Goal: Task Accomplishment & Management: Complete application form

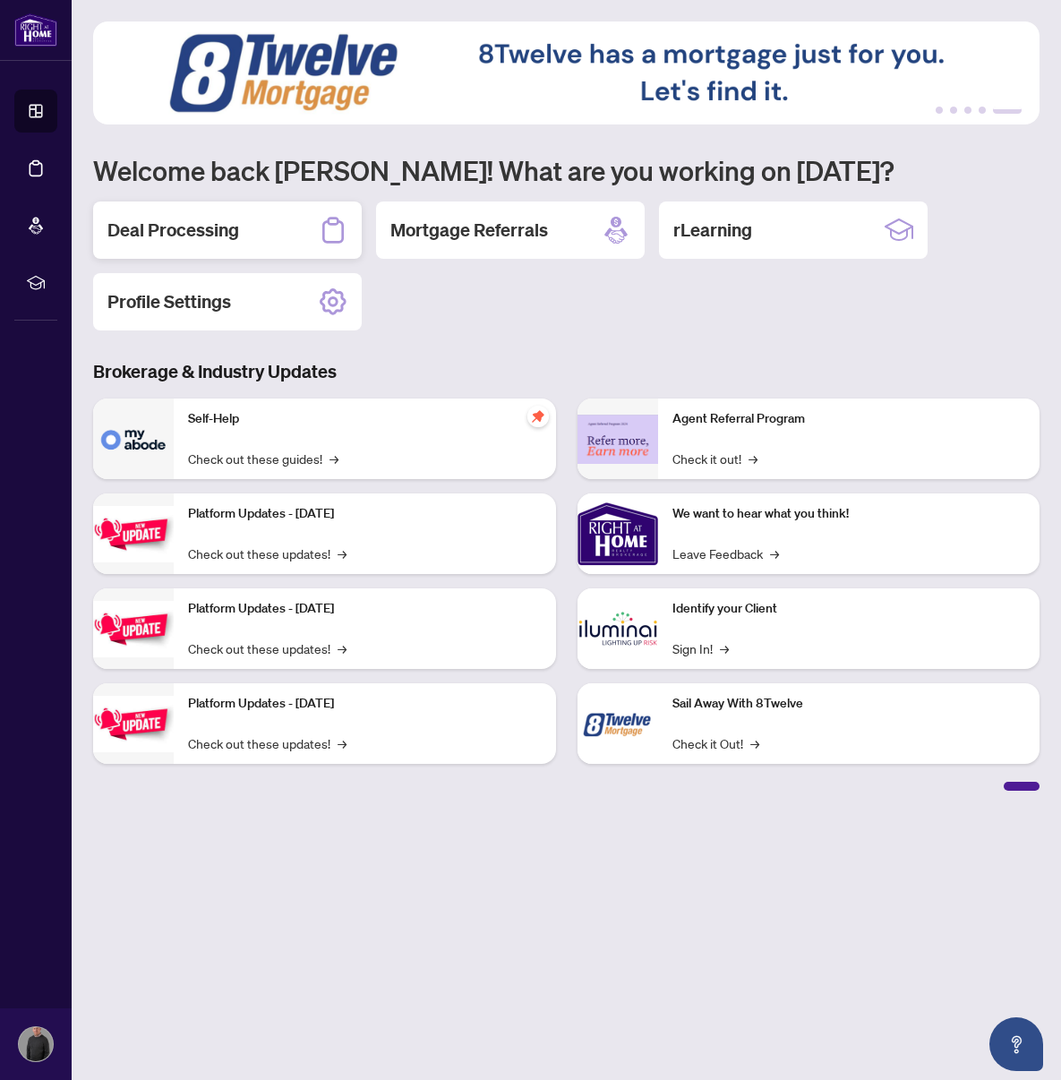
click at [192, 231] on h2 "Deal Processing" at bounding box center [173, 230] width 132 height 25
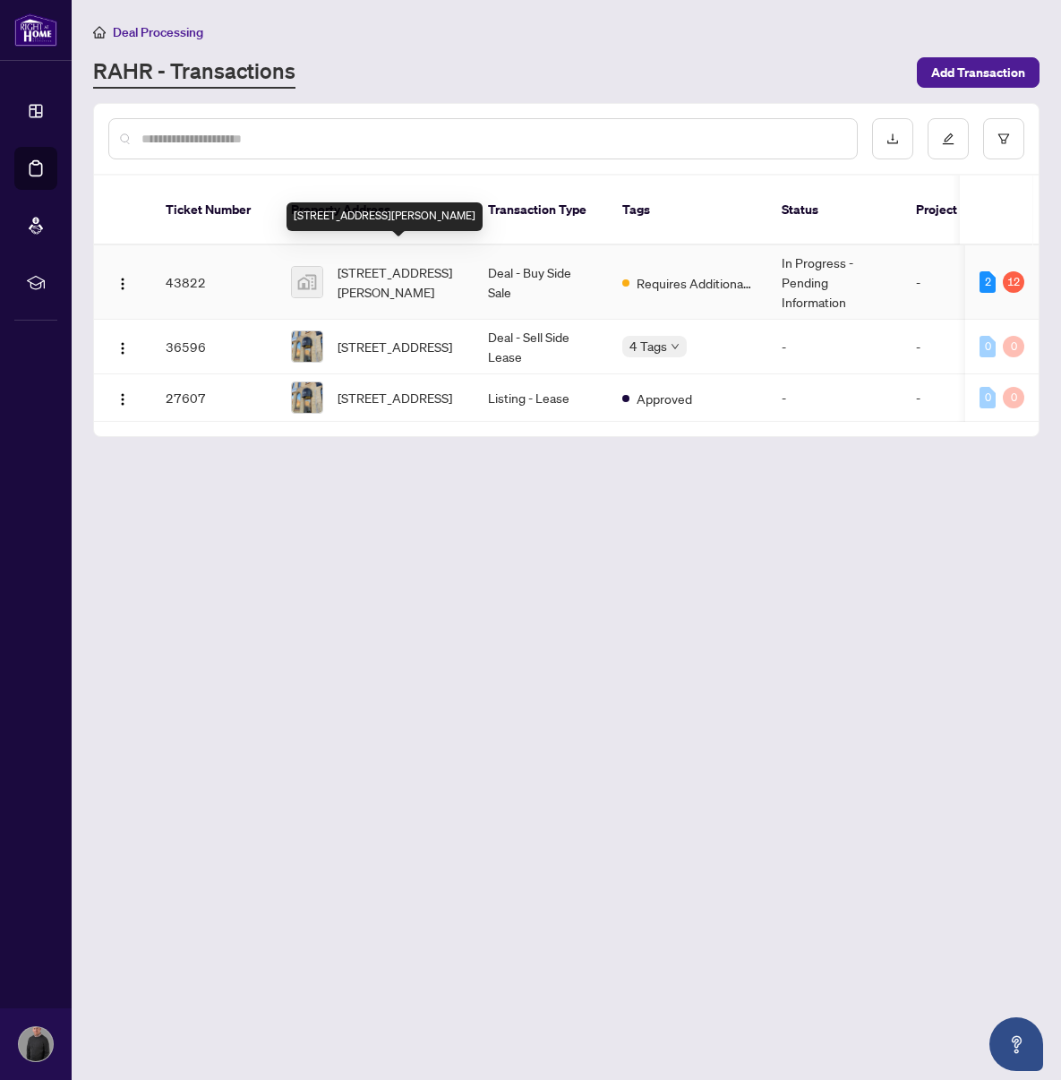
click at [385, 262] on span "[STREET_ADDRESS][PERSON_NAME]" at bounding box center [399, 281] width 122 height 39
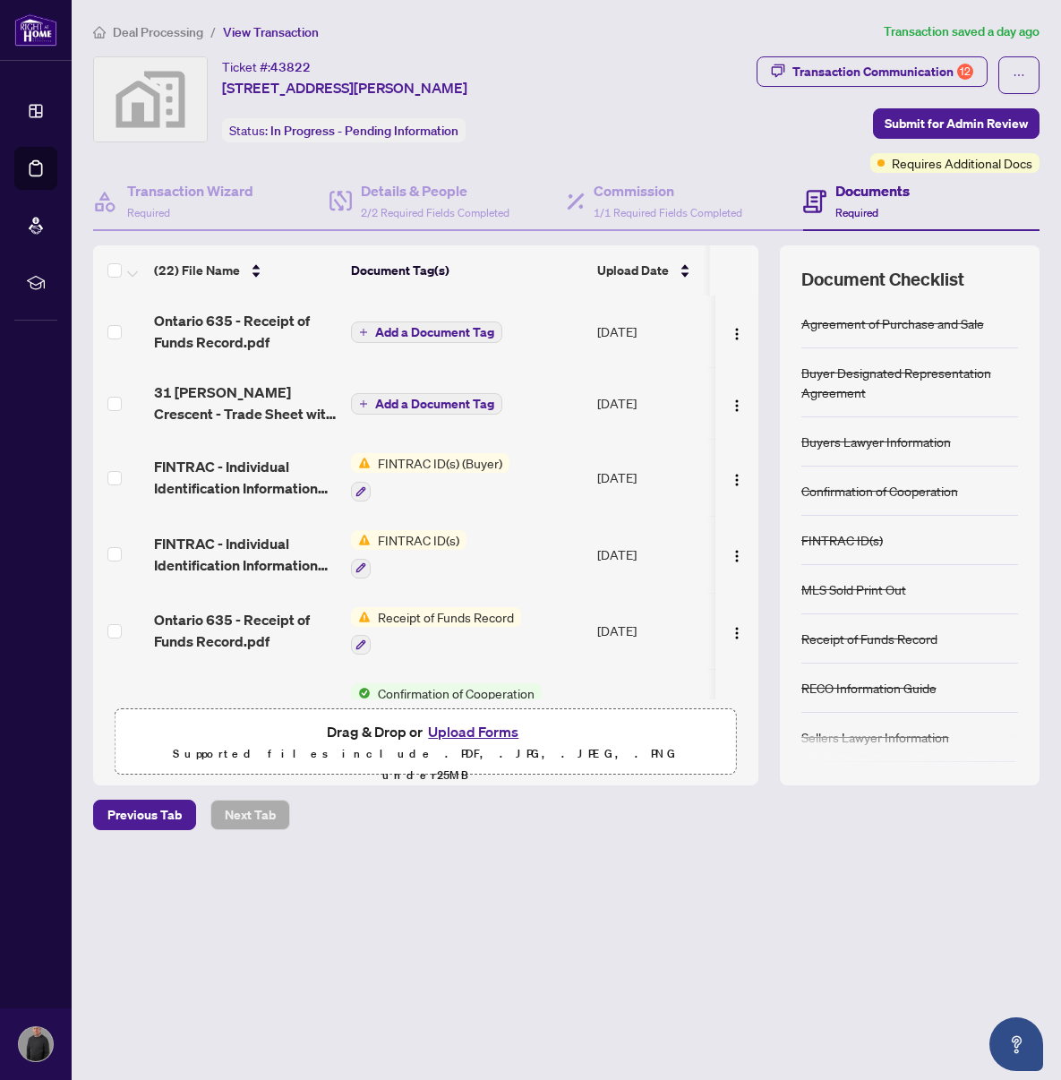
click at [432, 465] on span "FINTRAC ID(s) (Buyer)" at bounding box center [440, 463] width 139 height 20
click at [244, 465] on span "FINTRAC - Individual Identification Information Record copy.pdf" at bounding box center [245, 477] width 183 height 43
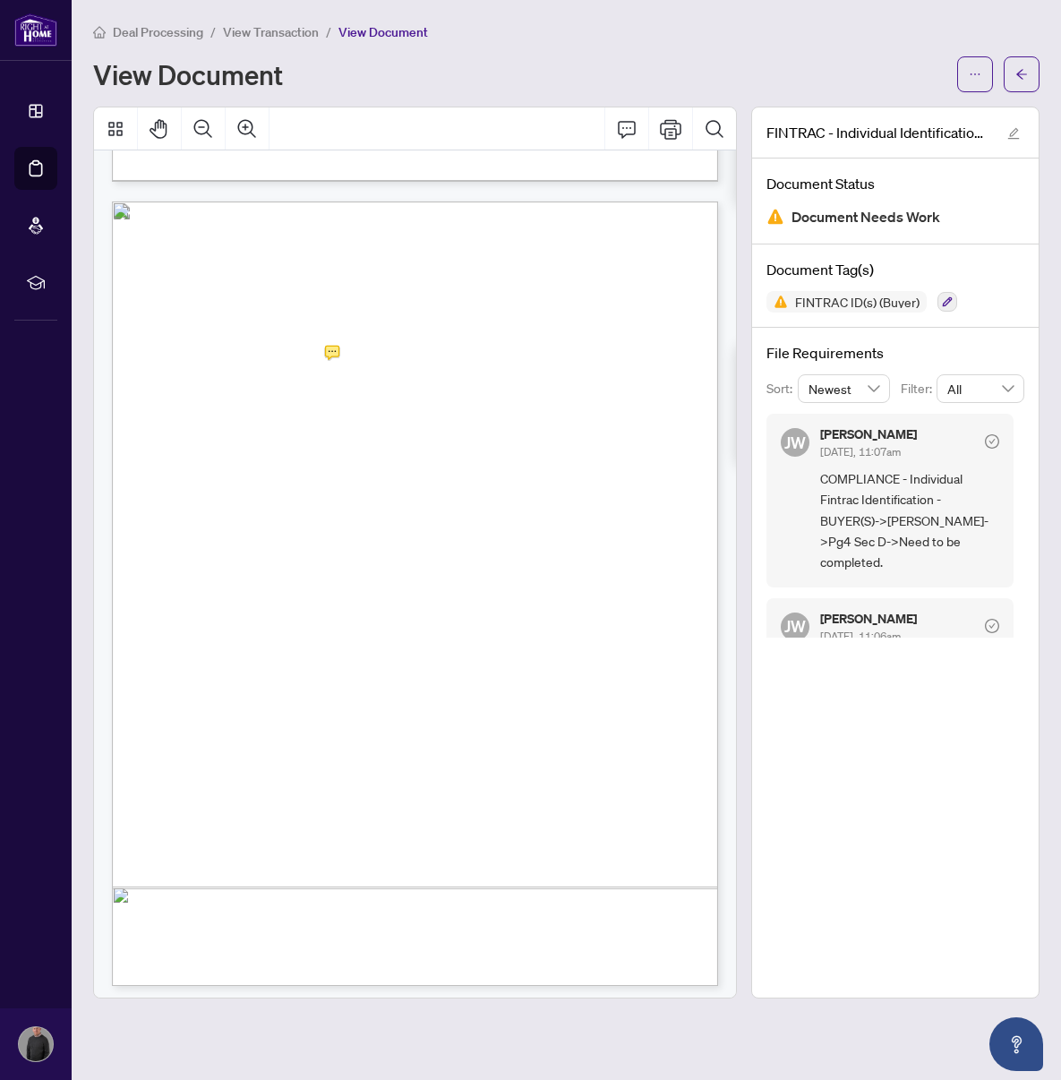
scroll to position [2387, 0]
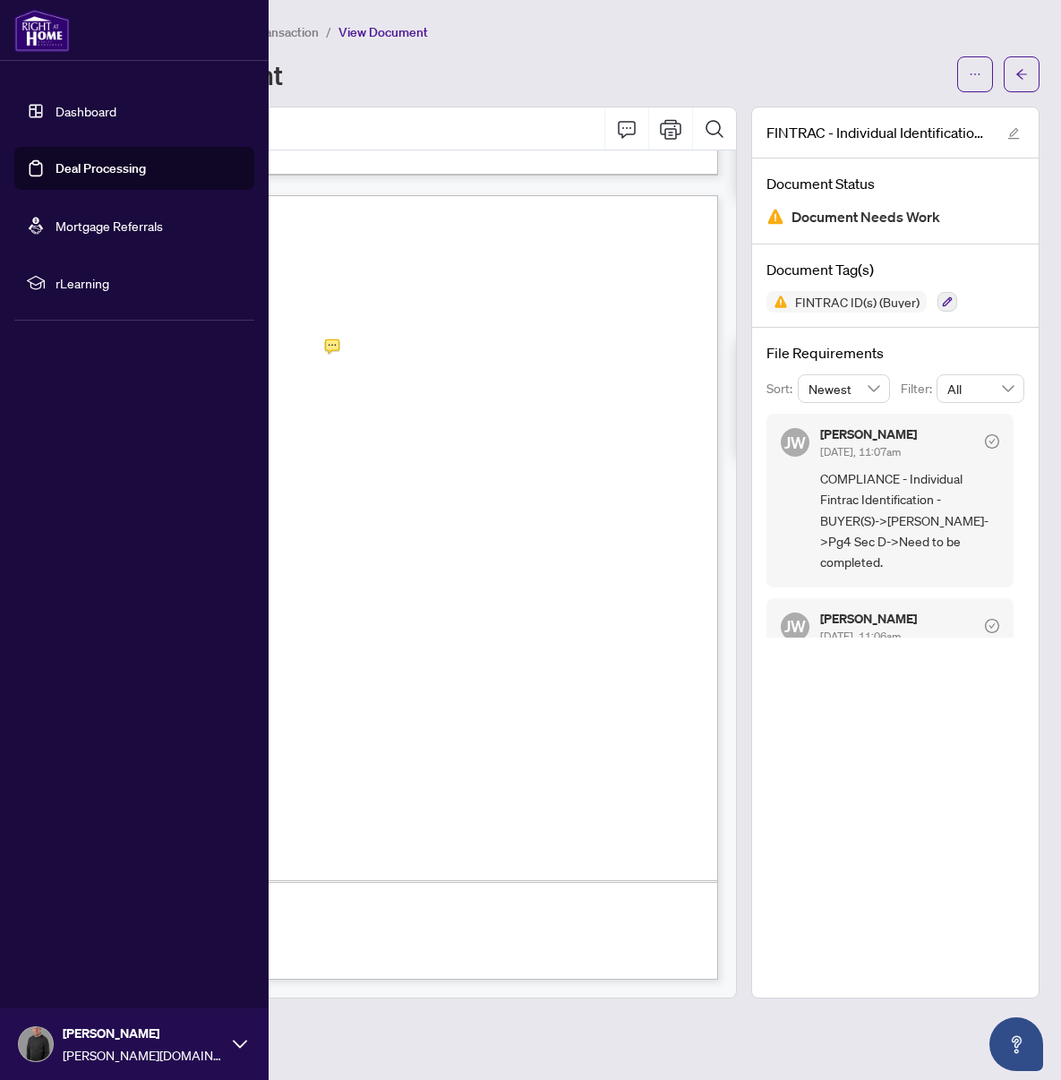
click at [95, 169] on link "Deal Processing" at bounding box center [101, 168] width 90 height 16
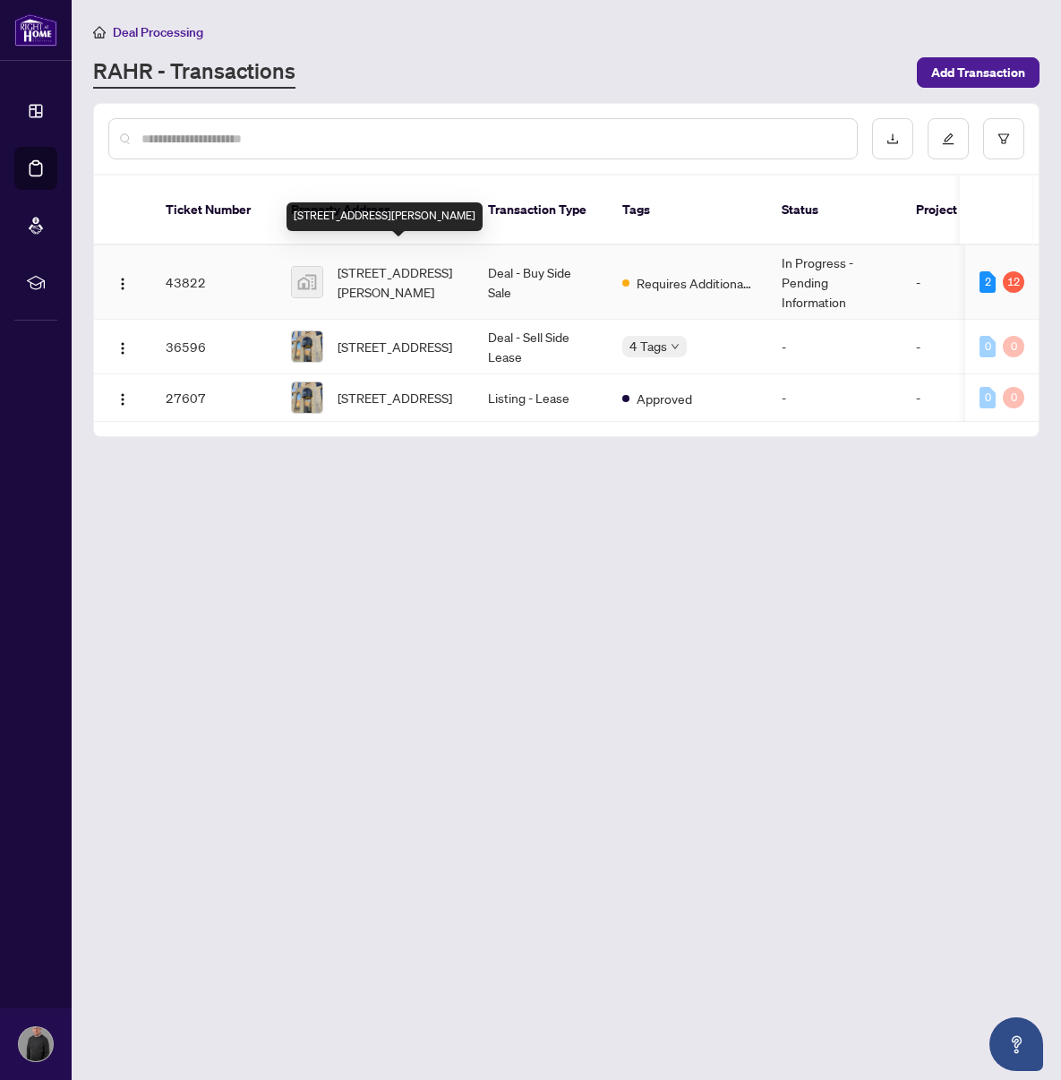
click at [413, 267] on span "[STREET_ADDRESS][PERSON_NAME]" at bounding box center [399, 281] width 122 height 39
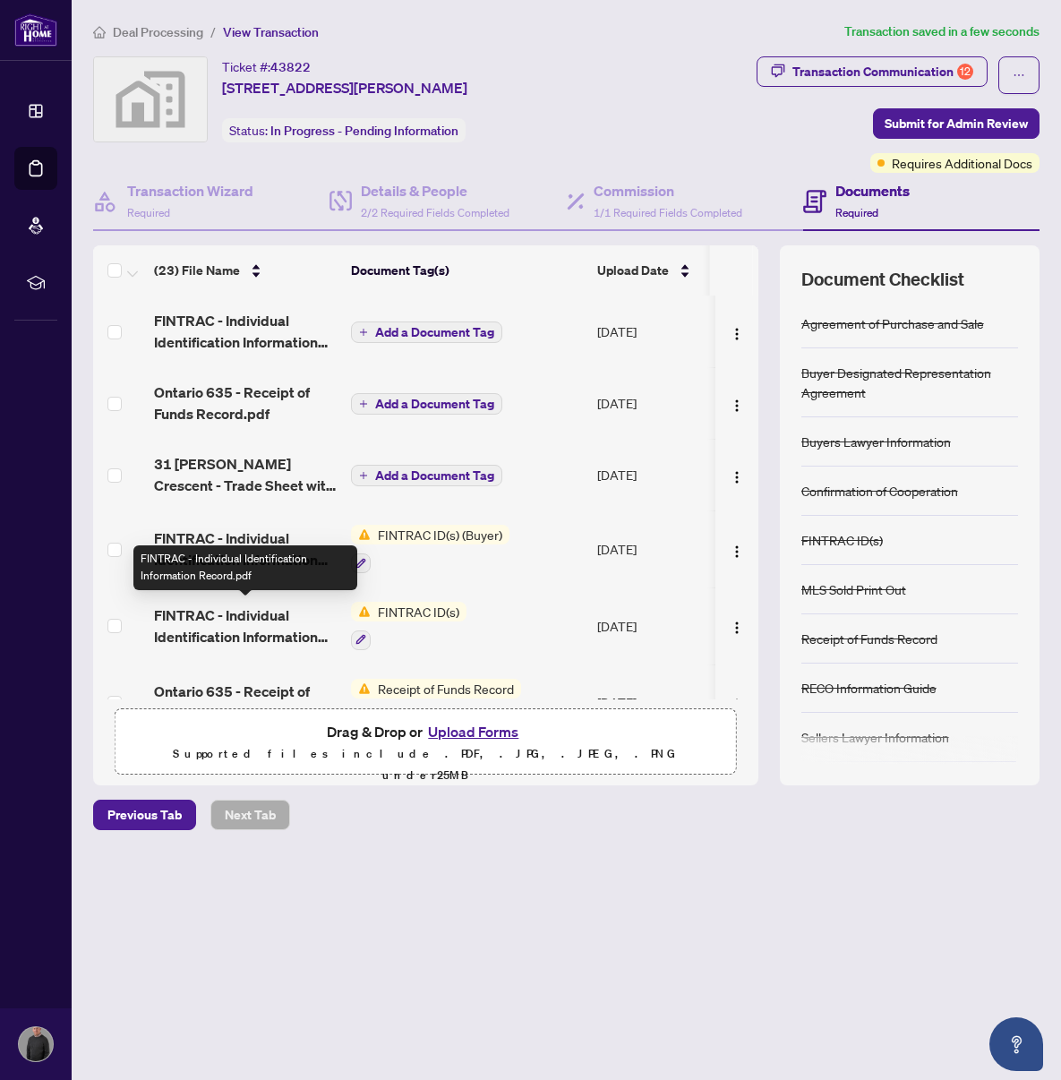
click at [223, 613] on span "FINTRAC - Individual Identification Information Record.pdf" at bounding box center [245, 626] width 183 height 43
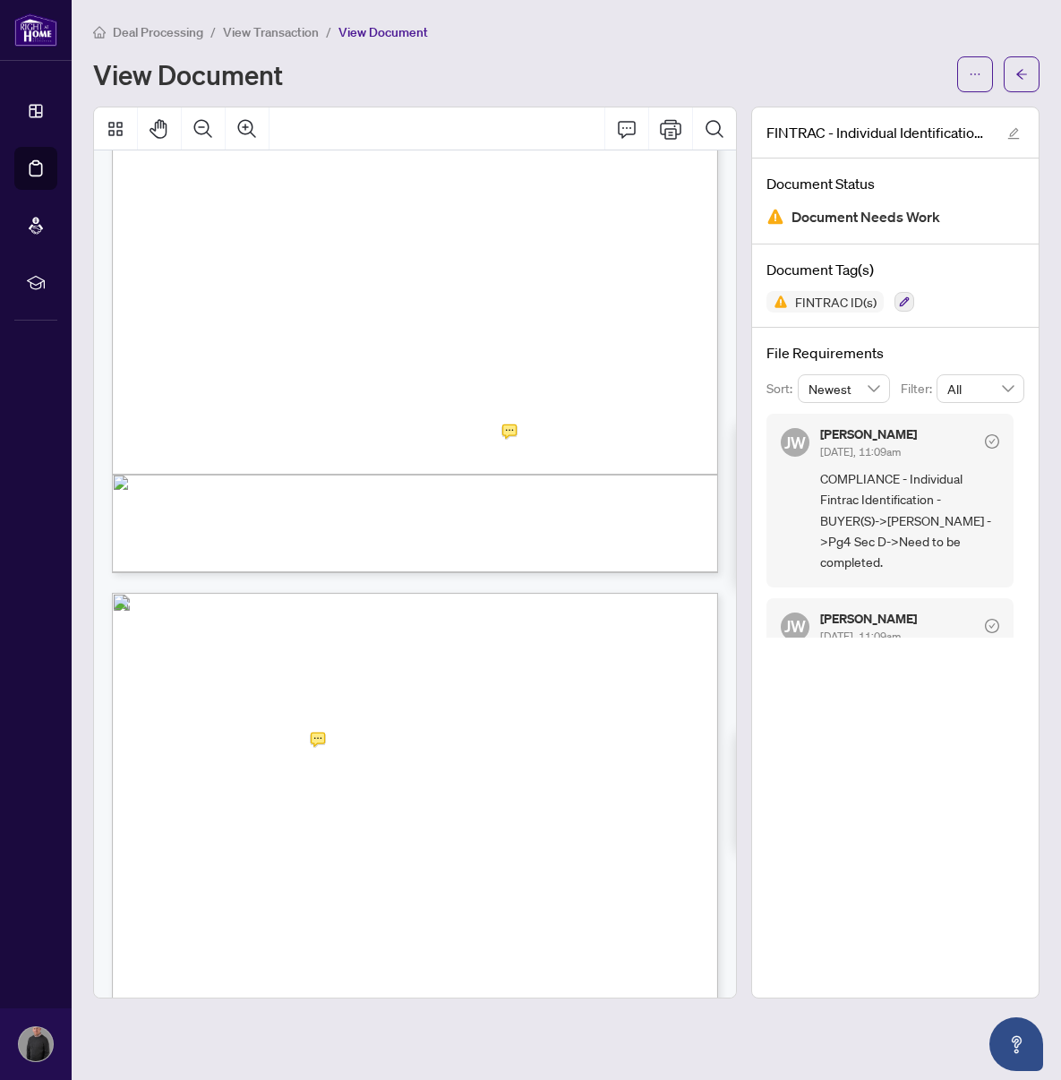
scroll to position [1991, 0]
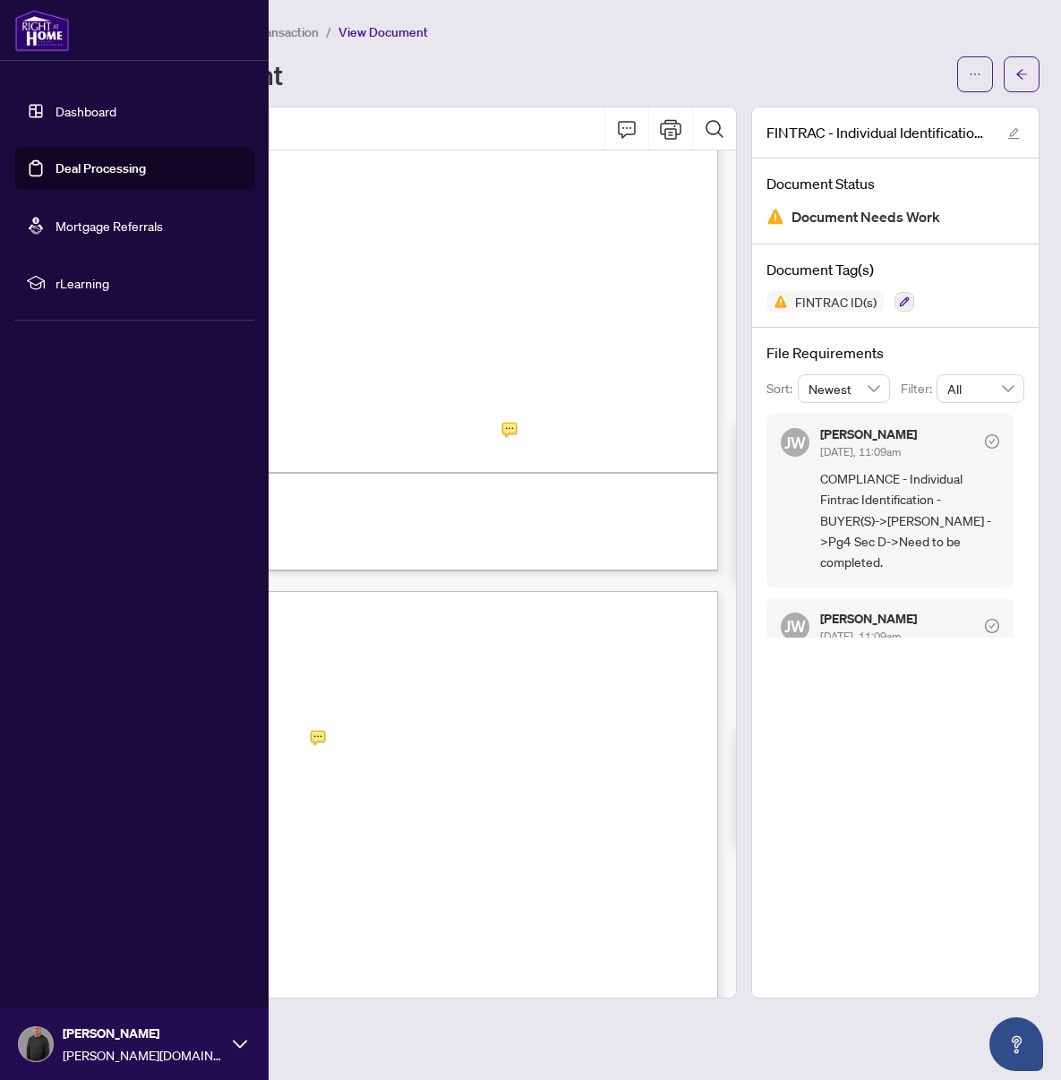
click at [83, 116] on link "Dashboard" at bounding box center [86, 111] width 61 height 16
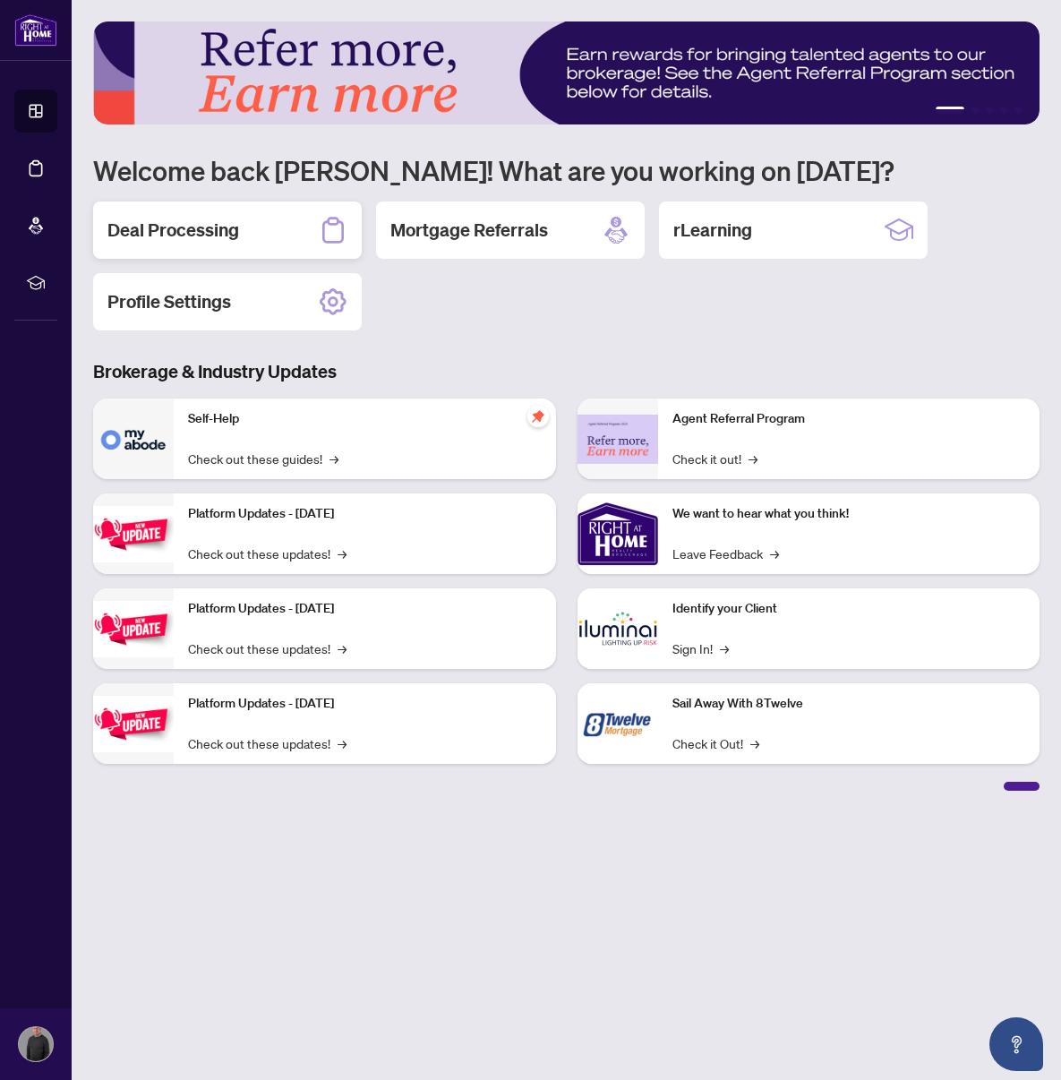
click at [184, 239] on h2 "Deal Processing" at bounding box center [173, 230] width 132 height 25
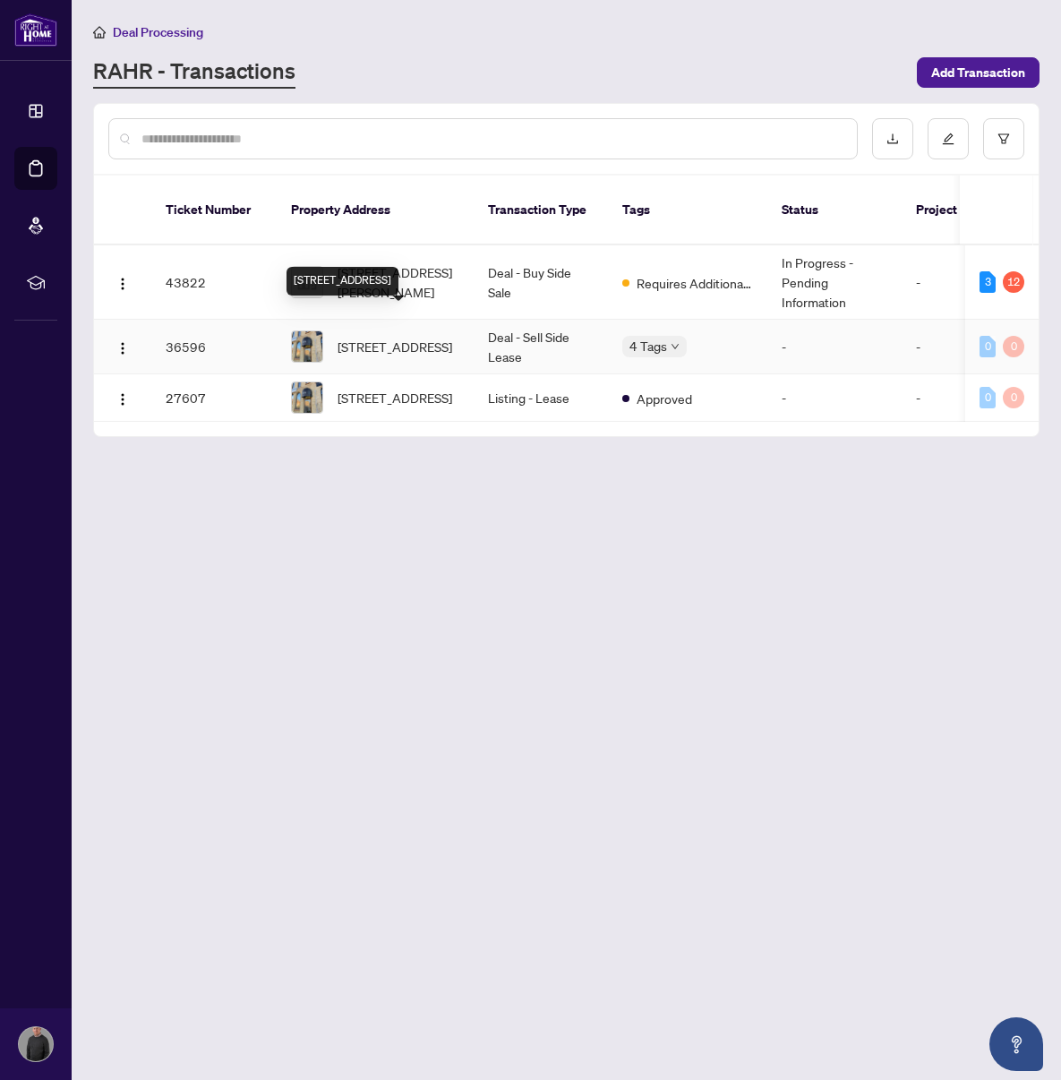
click at [397, 277] on div "[STREET_ADDRESS]" at bounding box center [343, 281] width 112 height 29
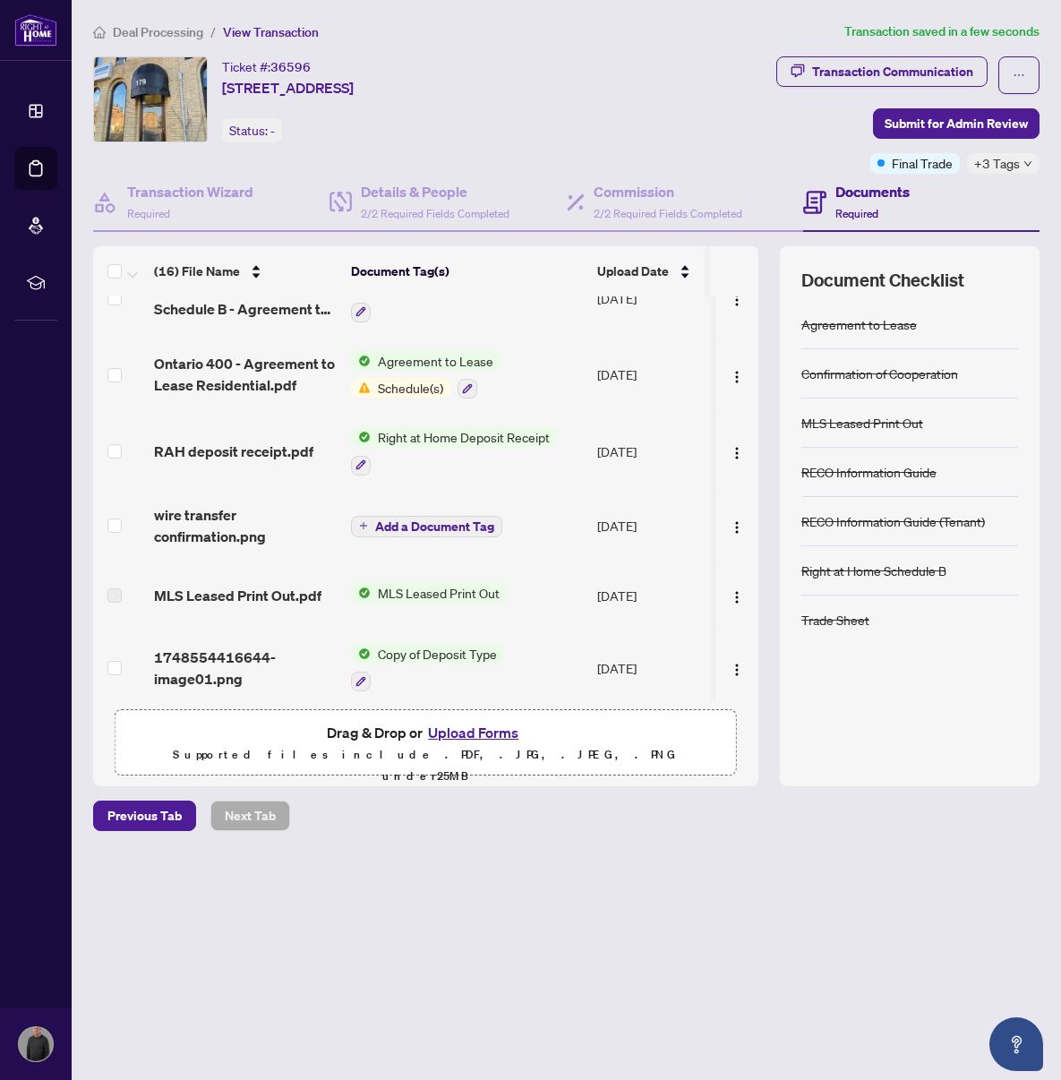
scroll to position [490, 0]
click at [471, 384] on icon "button" at bounding box center [467, 389] width 11 height 11
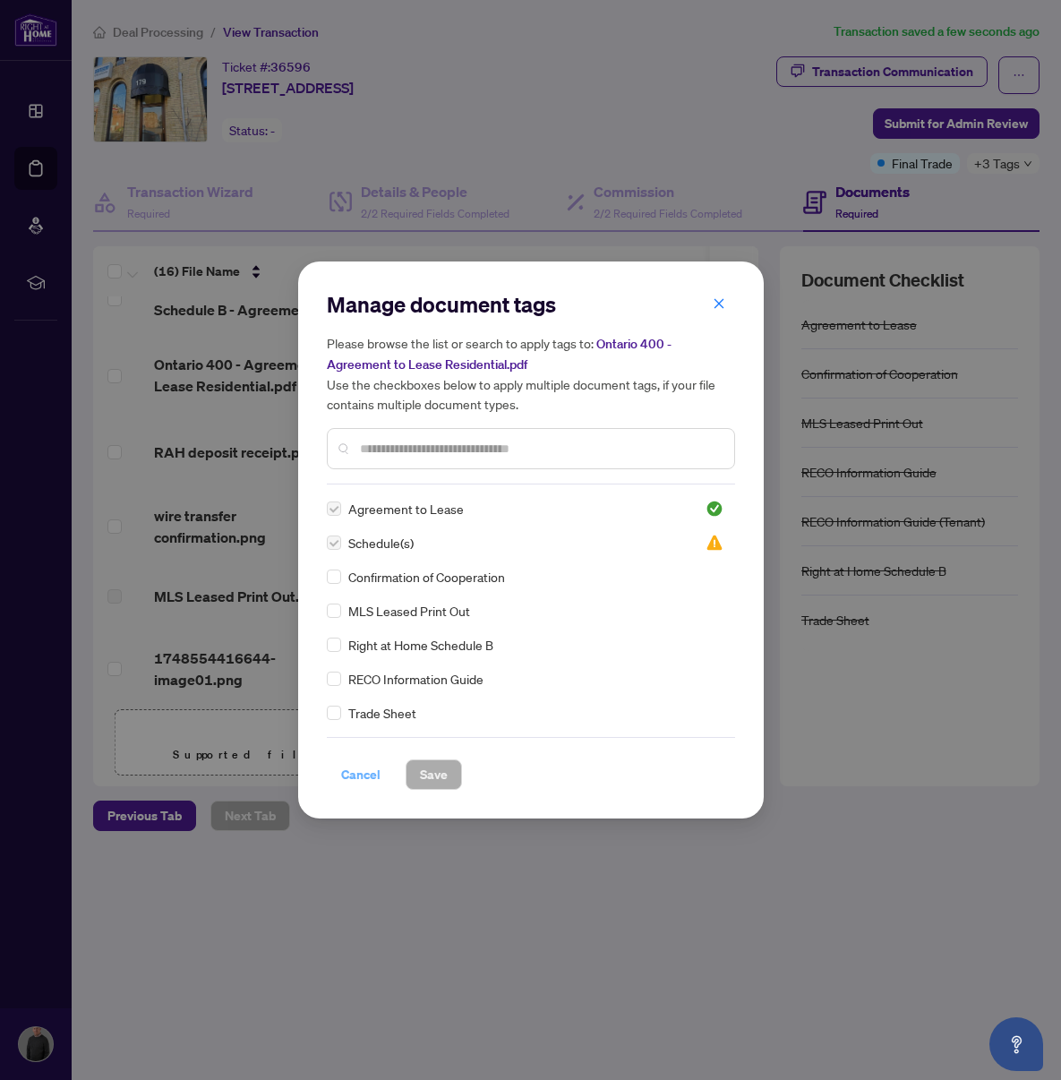
click at [357, 776] on span "Cancel" at bounding box center [360, 774] width 39 height 29
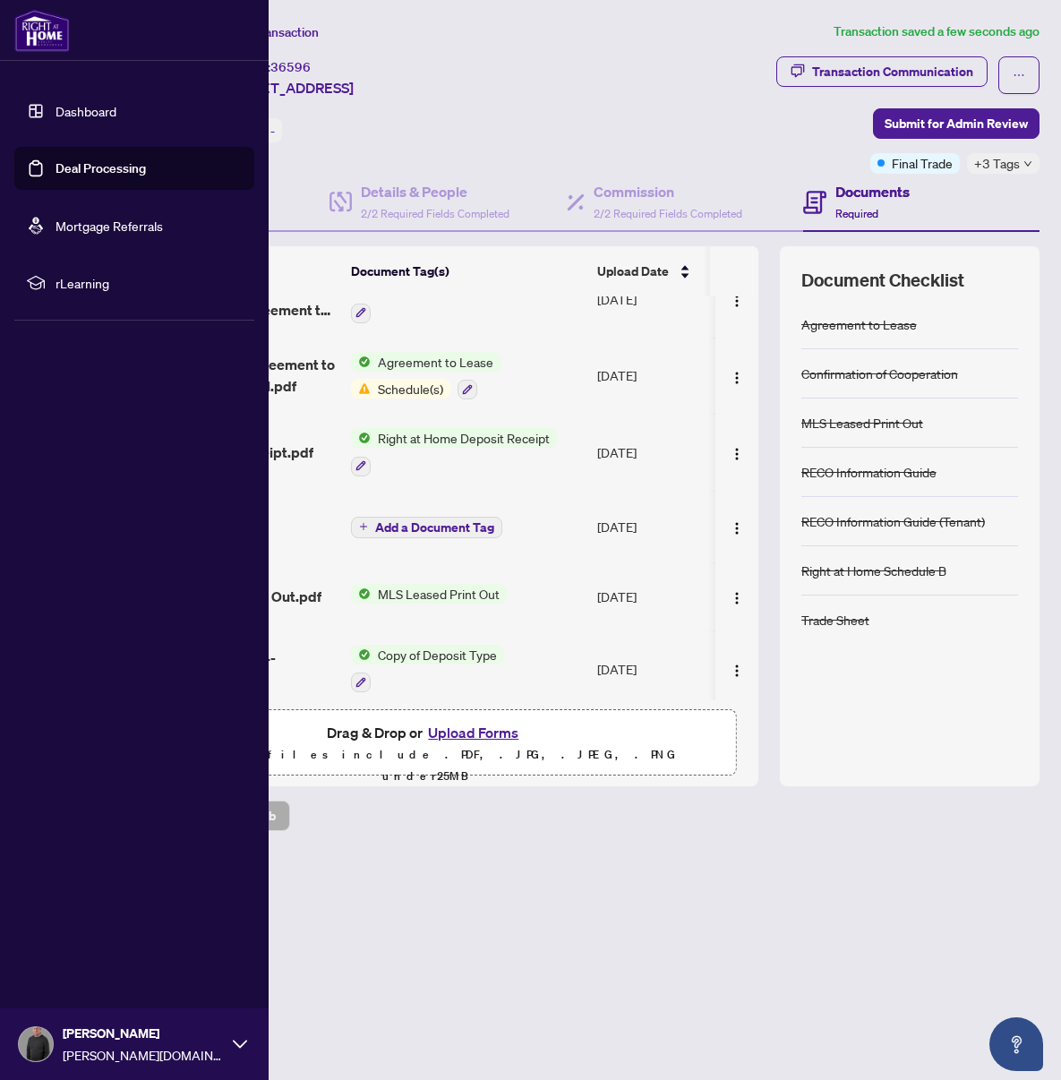
click at [89, 116] on link "Dashboard" at bounding box center [86, 111] width 61 height 16
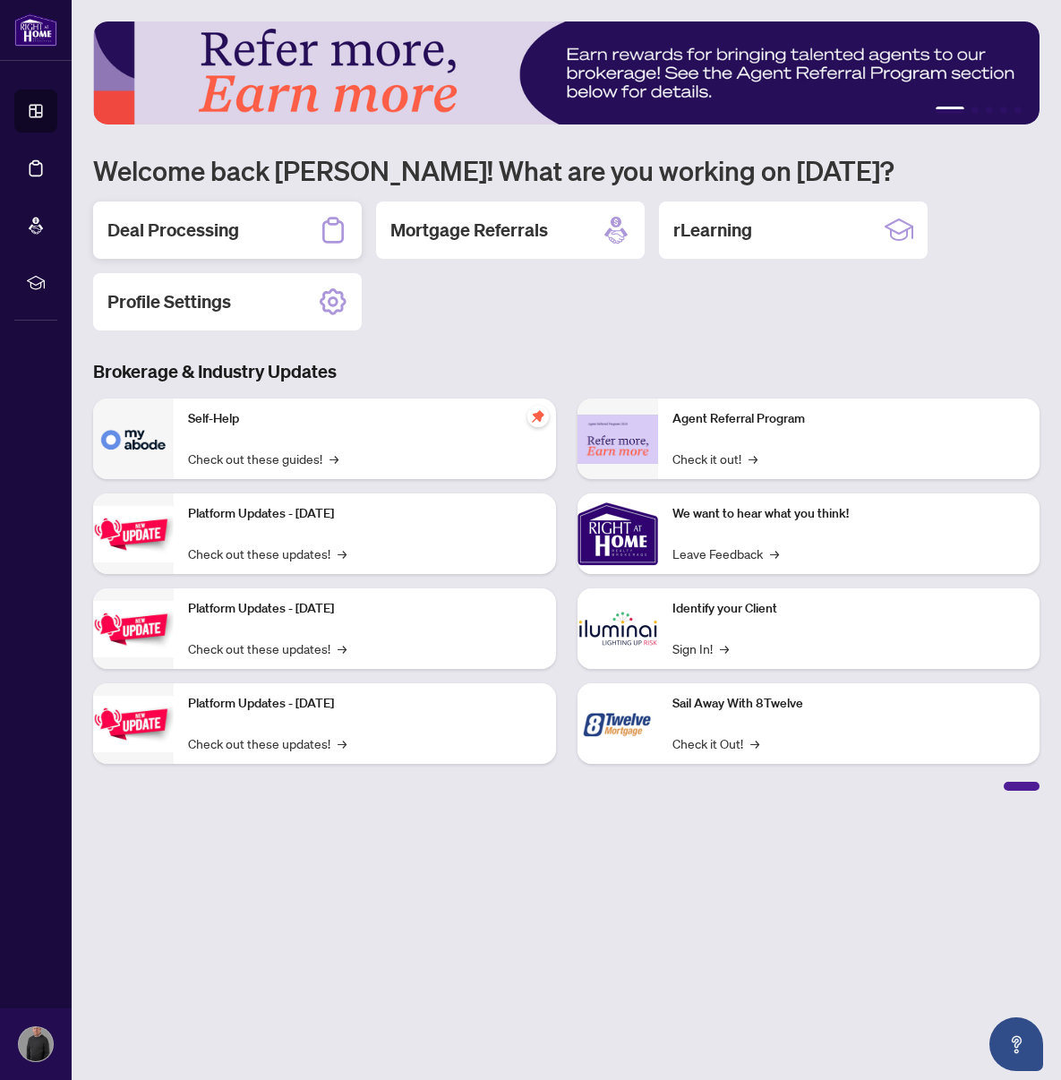
click at [189, 241] on h2 "Deal Processing" at bounding box center [173, 230] width 132 height 25
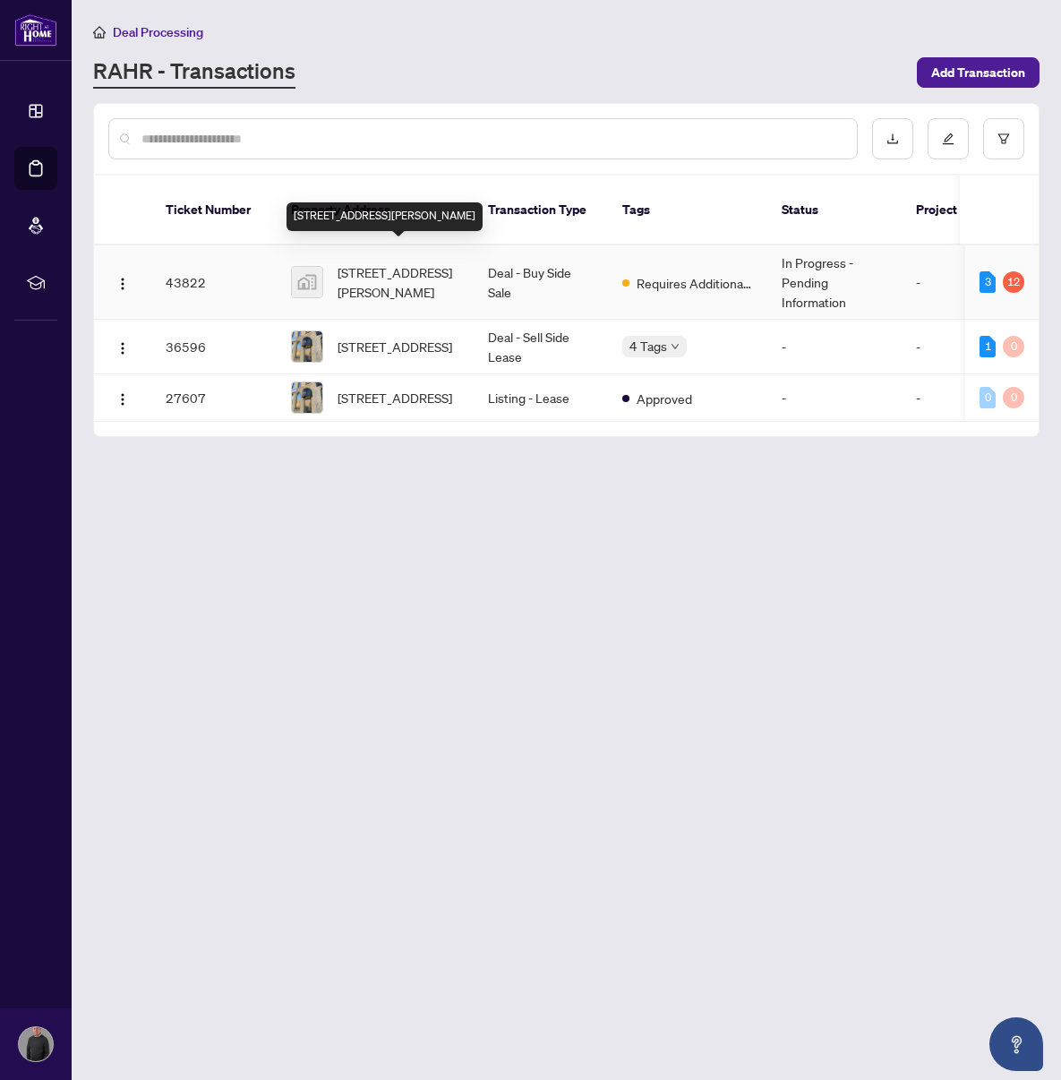
click at [387, 262] on span "[STREET_ADDRESS][PERSON_NAME]" at bounding box center [399, 281] width 122 height 39
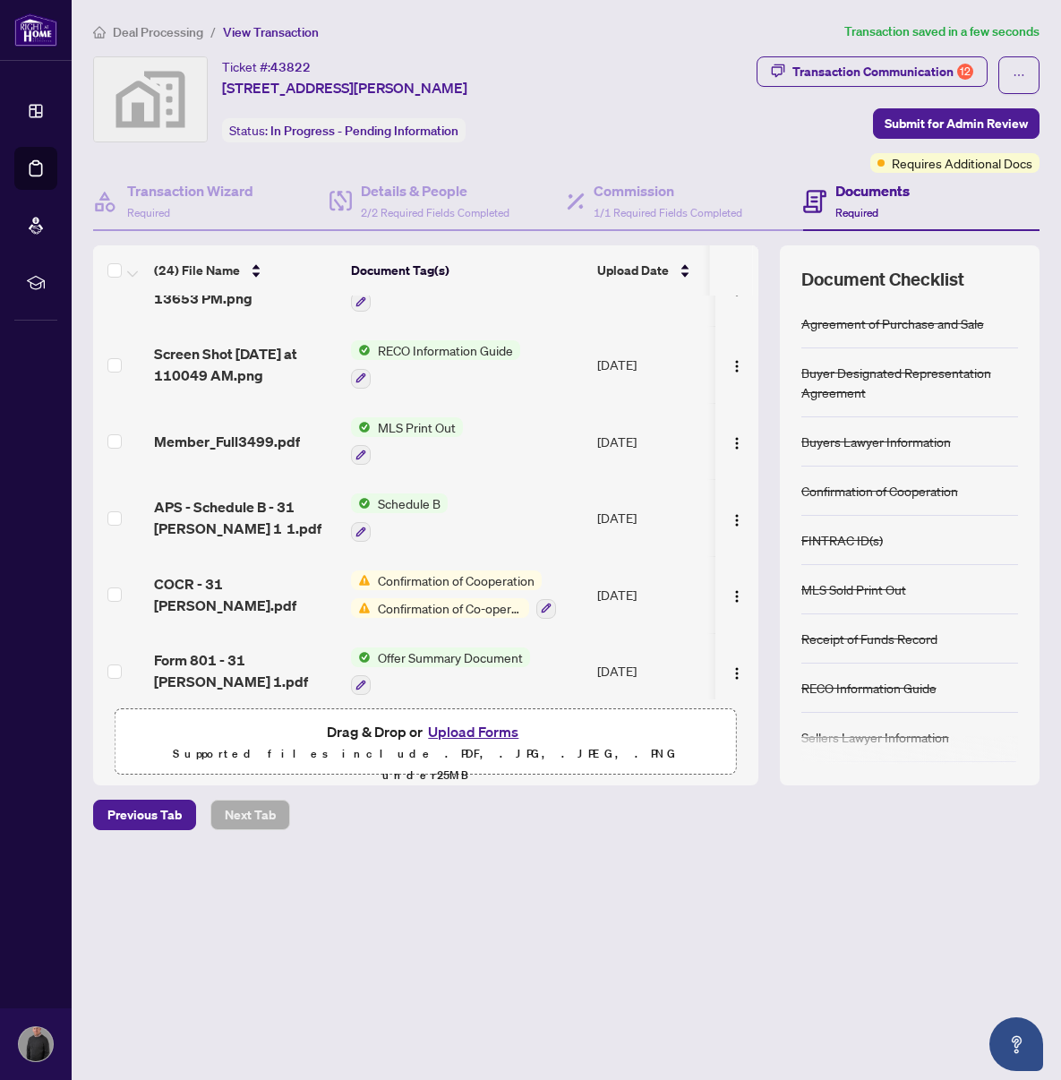
scroll to position [1407, 0]
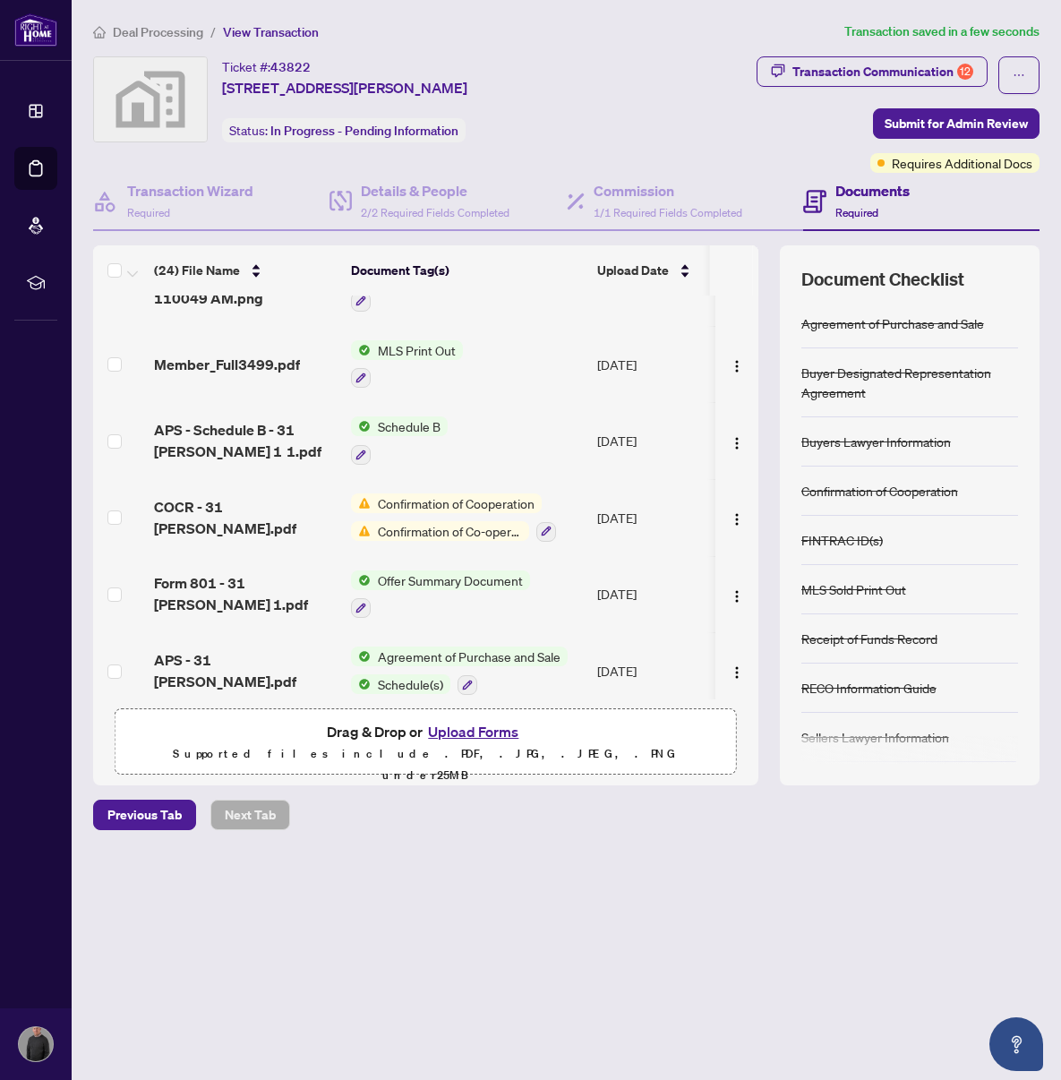
click at [285, 508] on span "COCR - 31 [PERSON_NAME].pdf" at bounding box center [245, 517] width 183 height 43
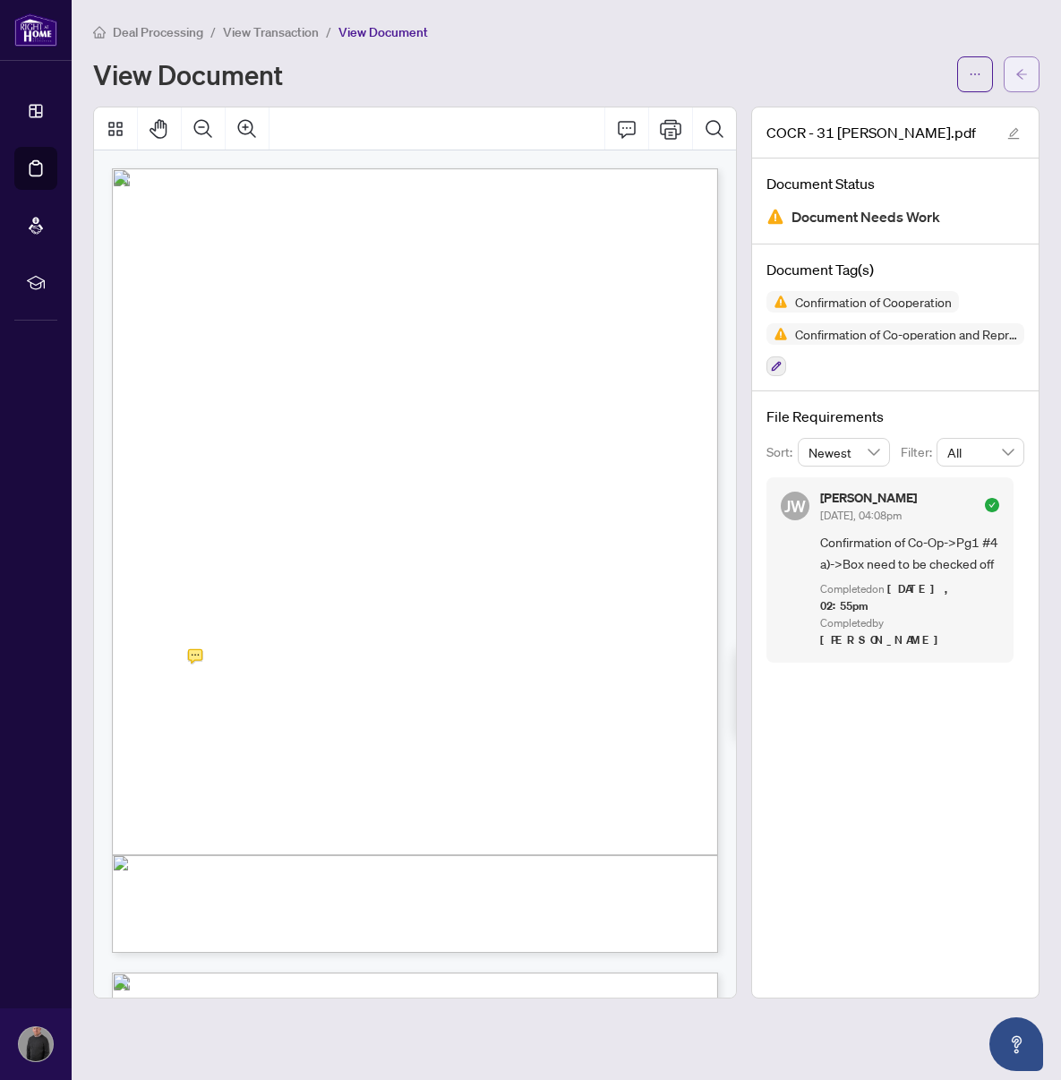
click at [1019, 75] on icon "arrow-left" at bounding box center [1022, 74] width 11 height 10
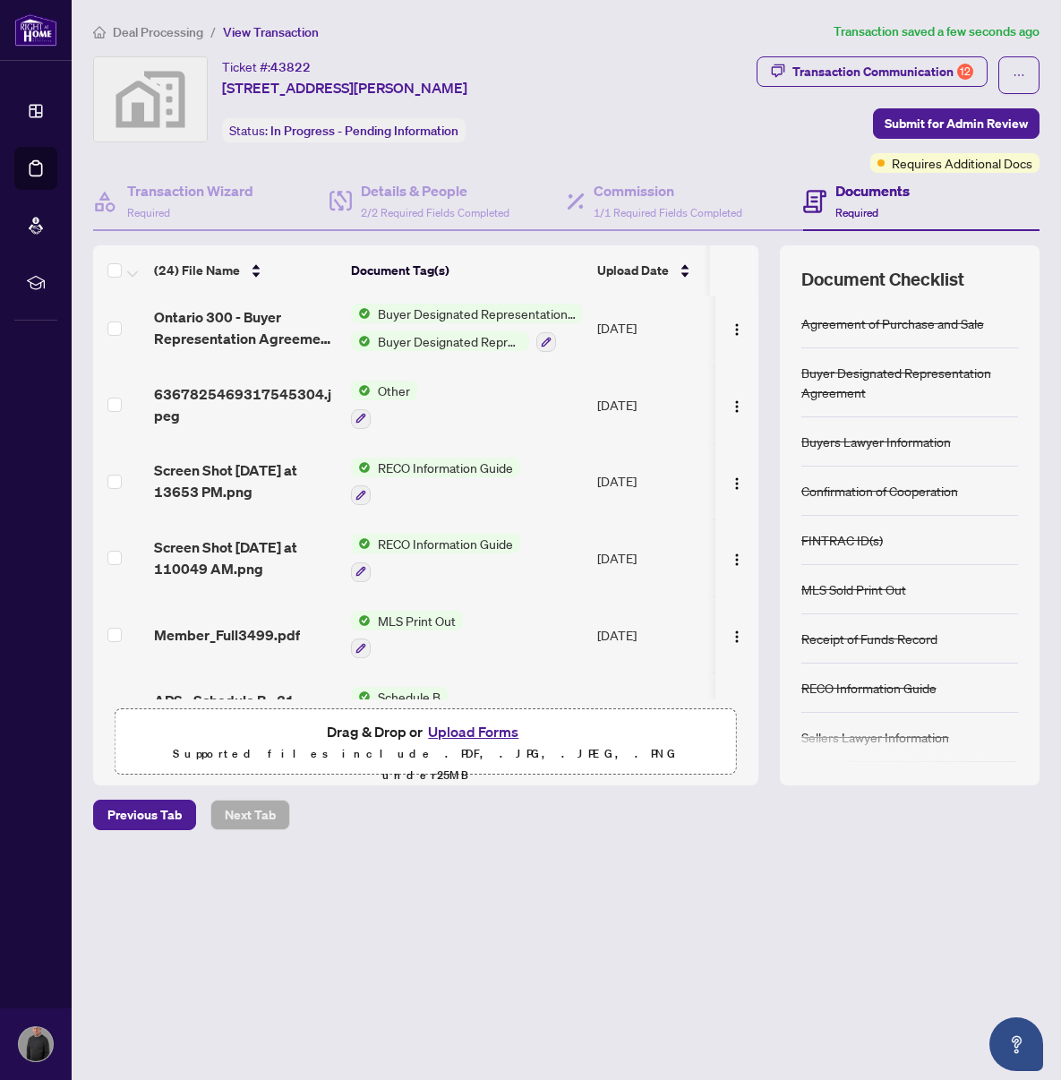
scroll to position [1127, 0]
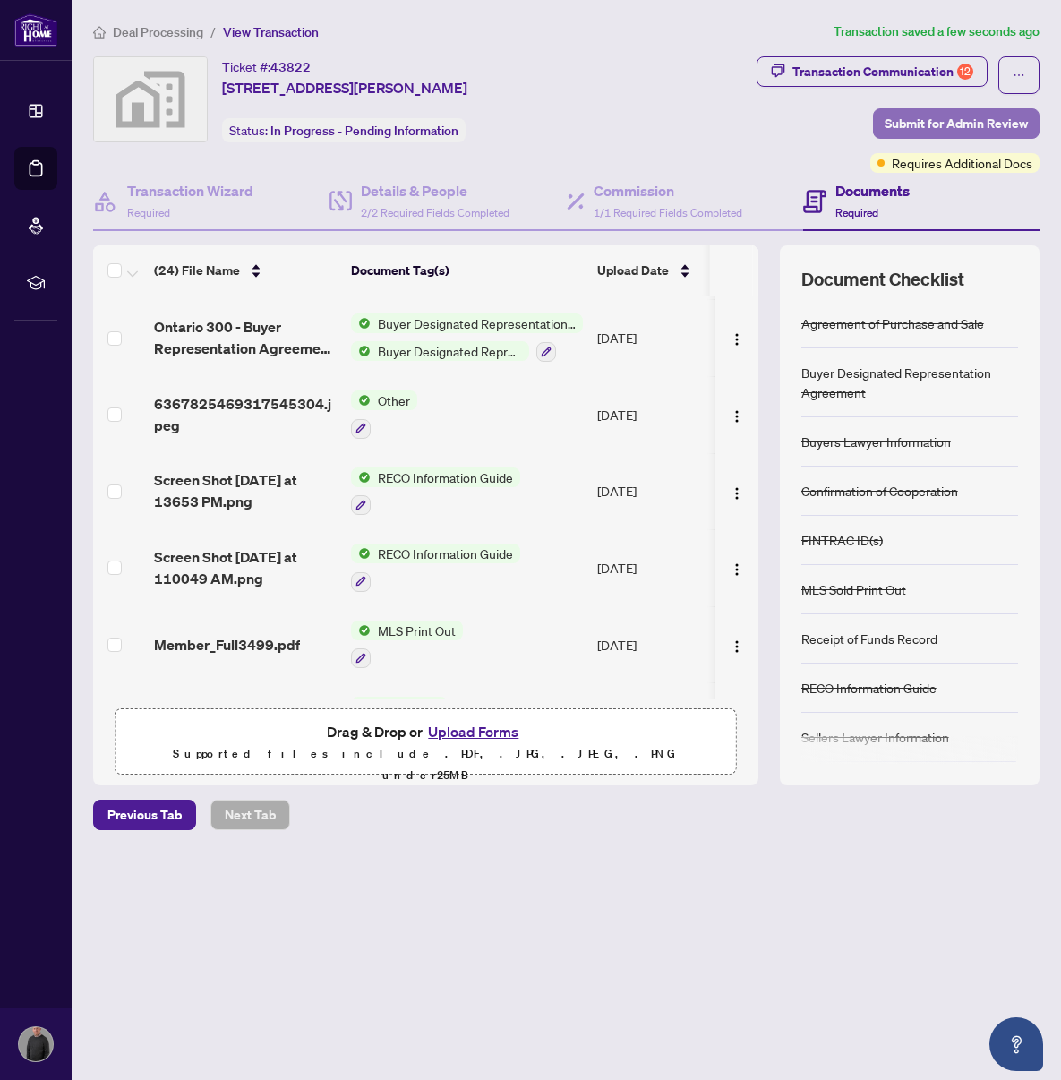
click at [933, 117] on span "Submit for Admin Review" at bounding box center [956, 123] width 143 height 29
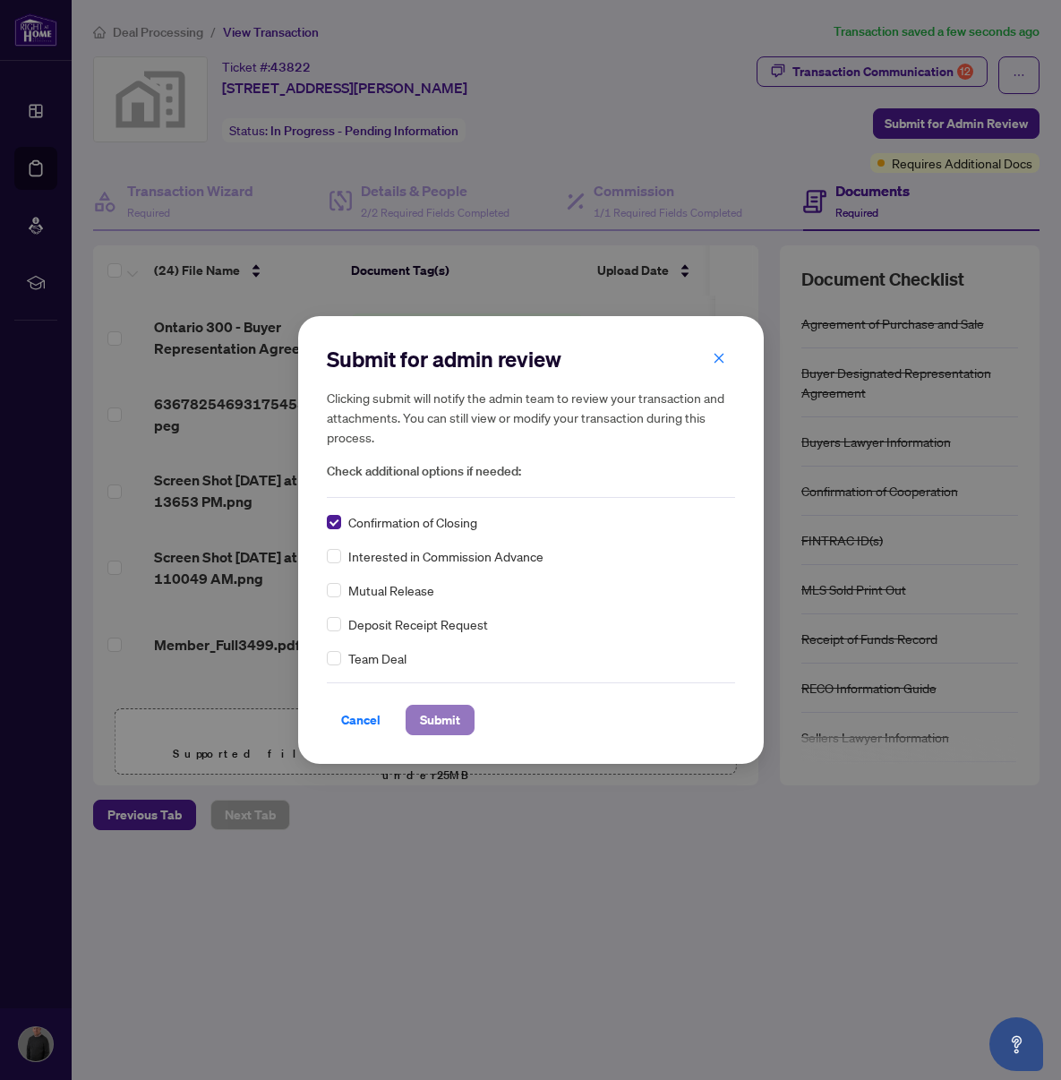
click at [446, 718] on span "Submit" at bounding box center [440, 720] width 40 height 29
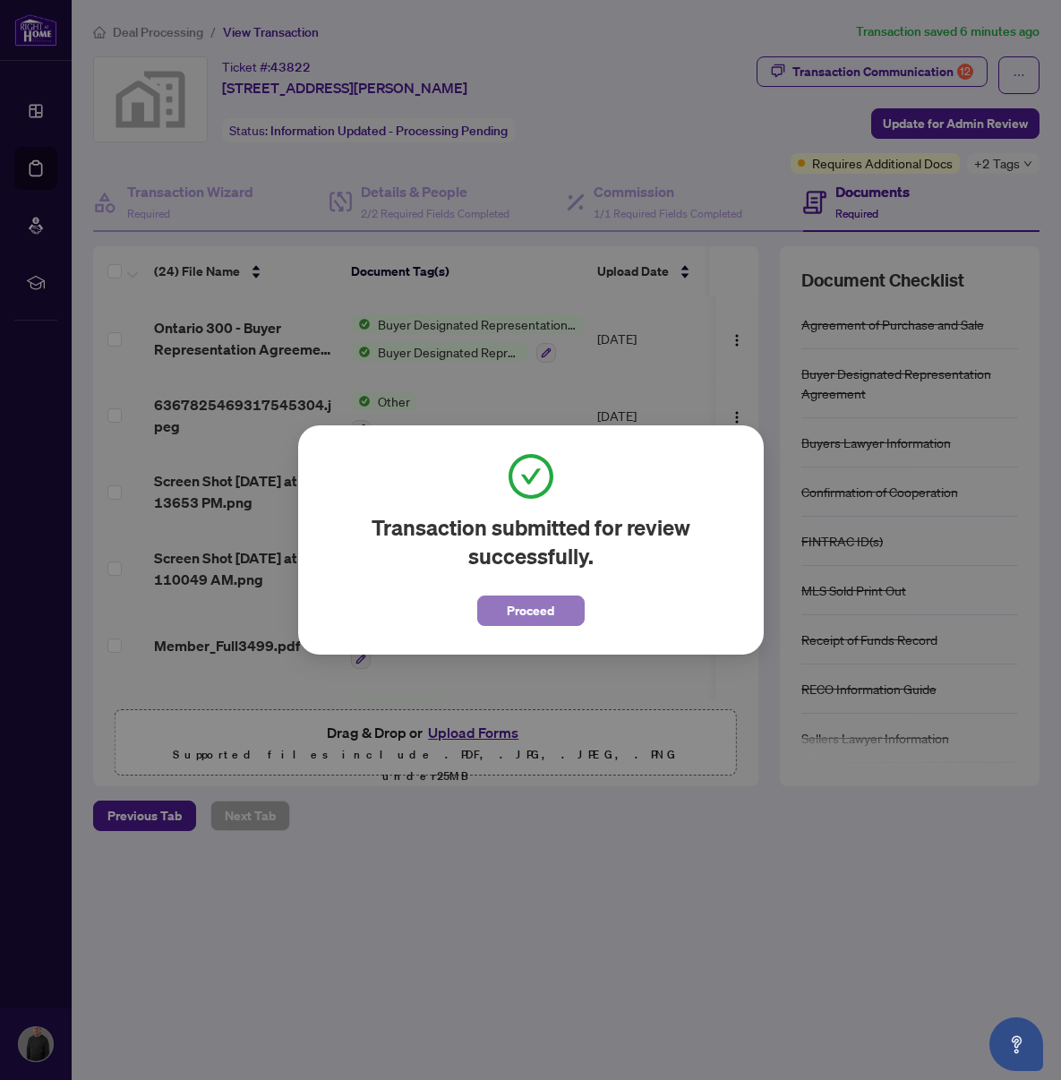
click at [519, 613] on span "Proceed" at bounding box center [530, 610] width 47 height 29
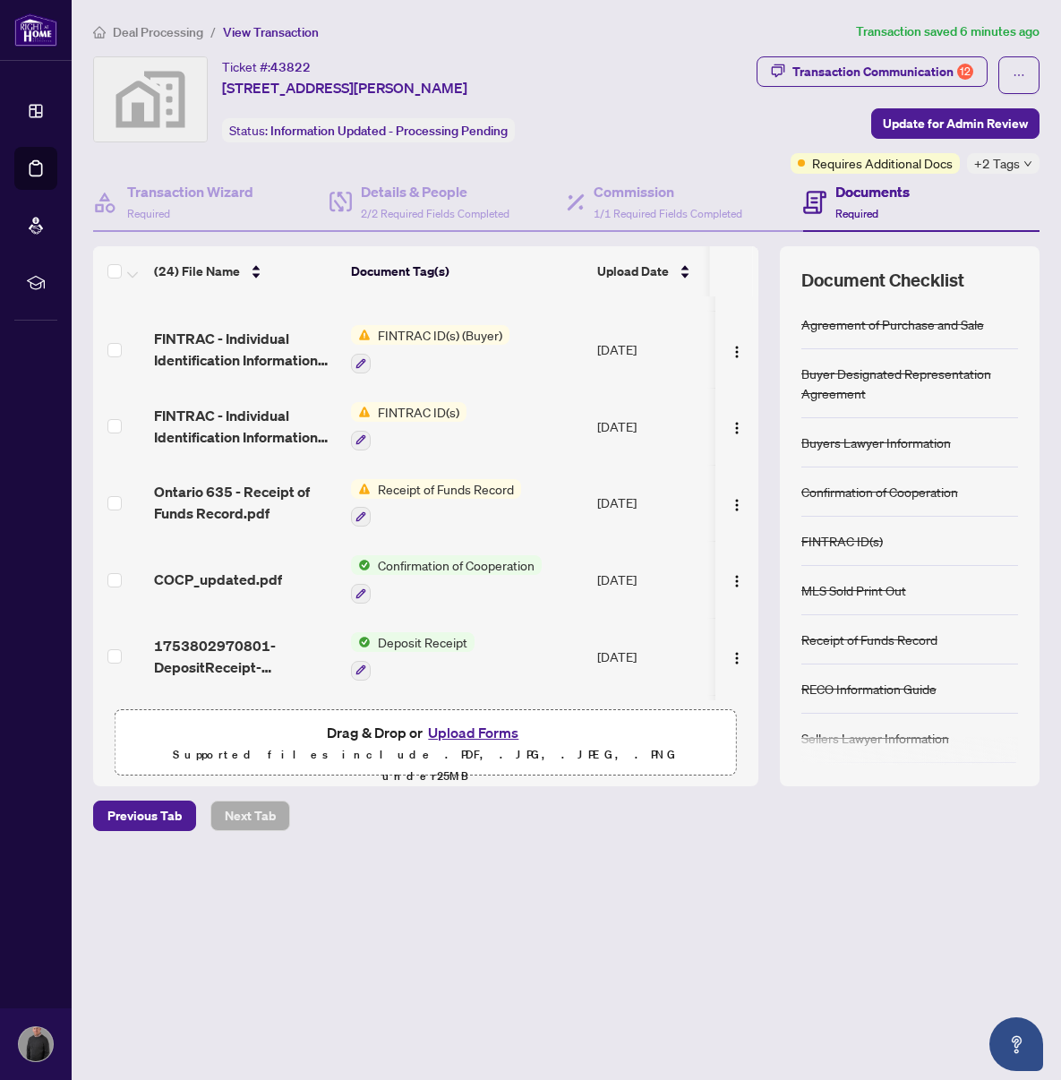
scroll to position [0, 0]
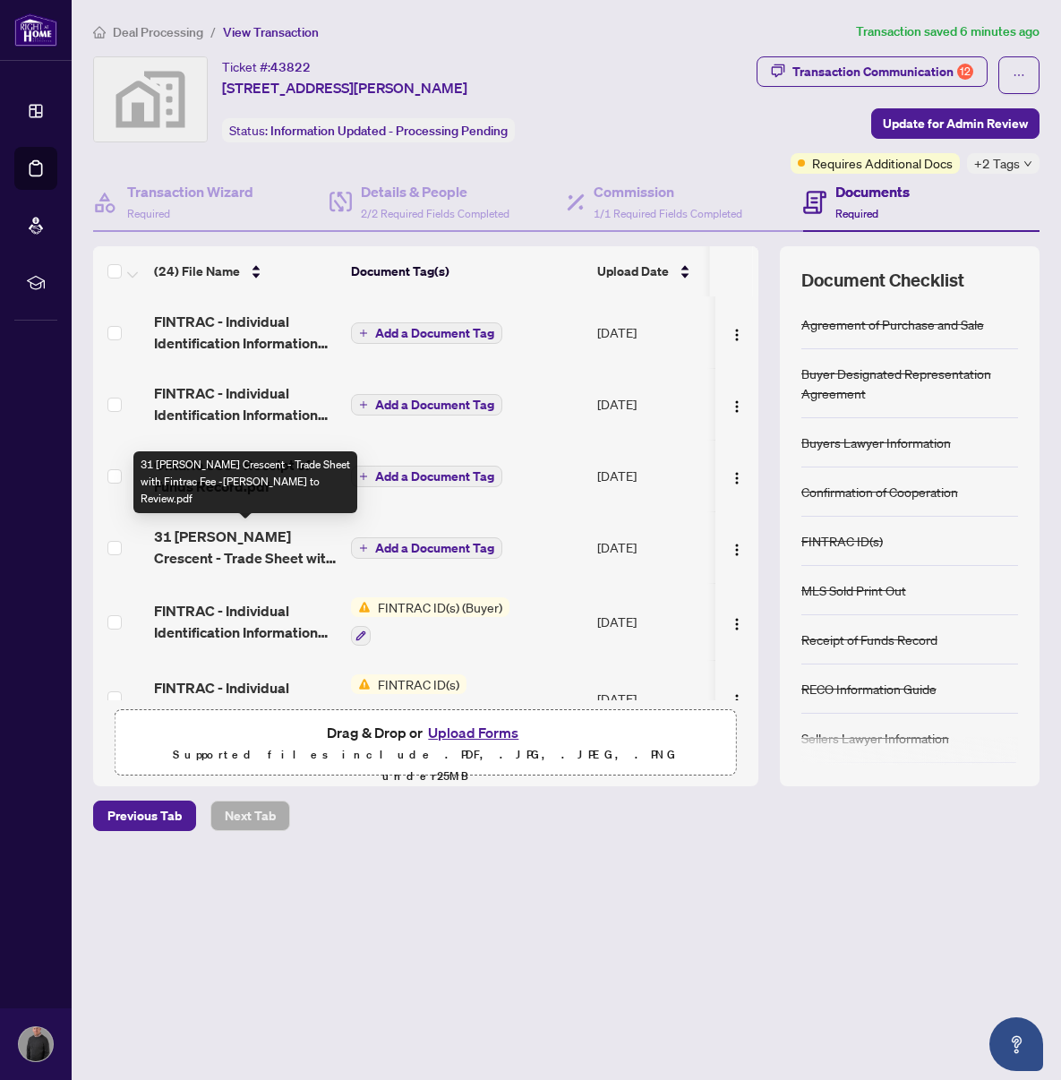
click at [227, 539] on span "31 [PERSON_NAME] Crescent - Trade Sheet with Fintrac Fee -[PERSON_NAME] to Revi…" at bounding box center [245, 547] width 183 height 43
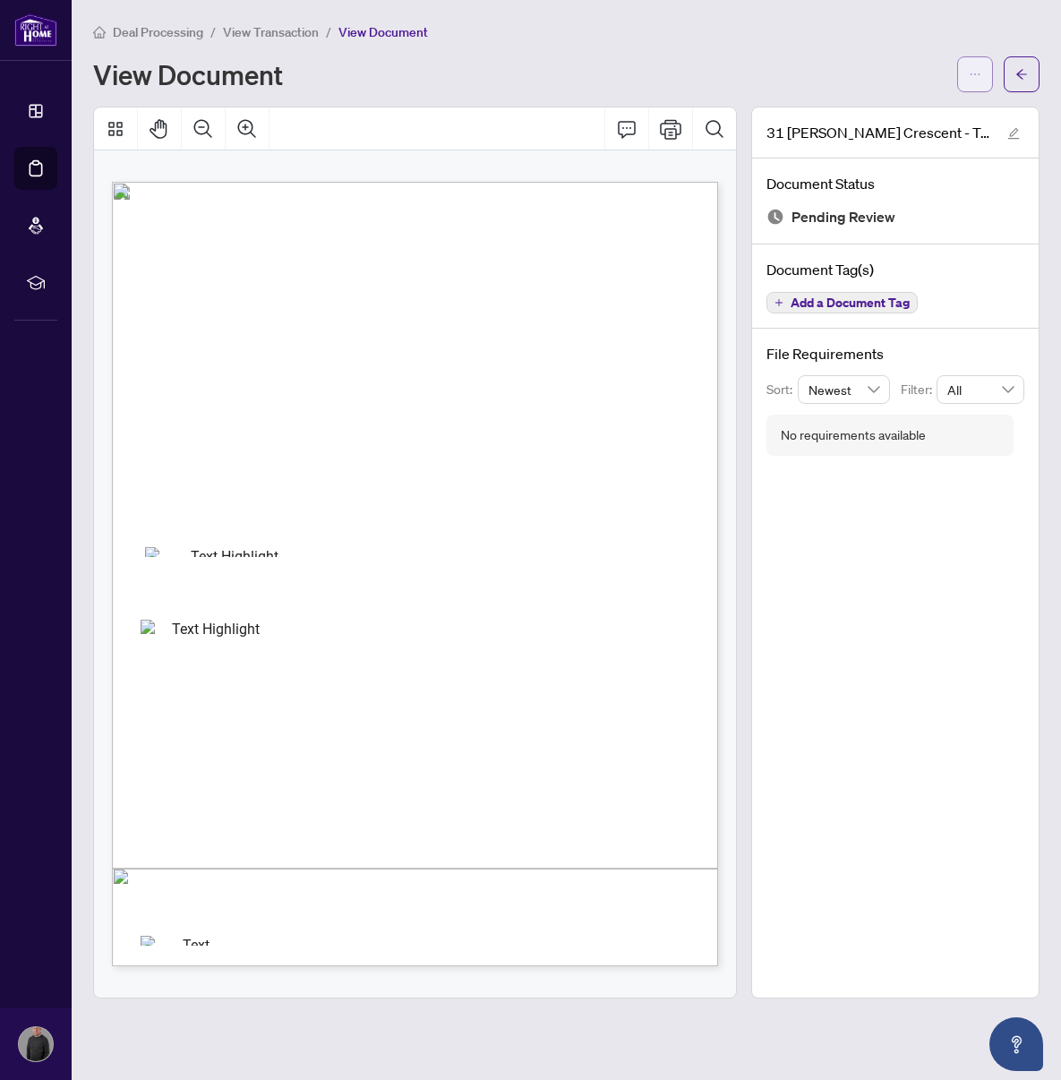
click at [977, 76] on icon "ellipsis" at bounding box center [975, 74] width 13 height 13
click at [870, 117] on span "Download" at bounding box center [911, 113] width 136 height 20
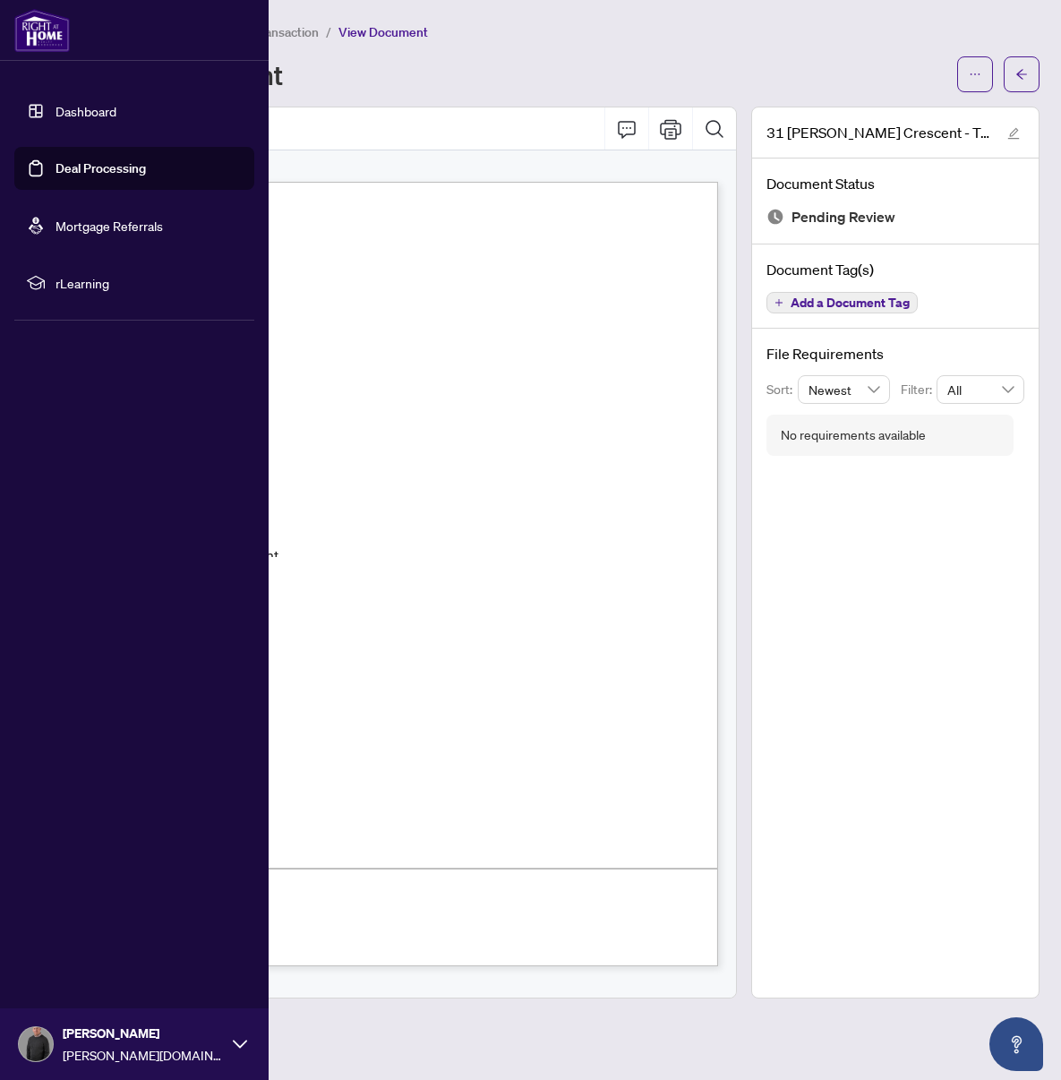
click at [97, 167] on link "Deal Processing" at bounding box center [101, 168] width 90 height 16
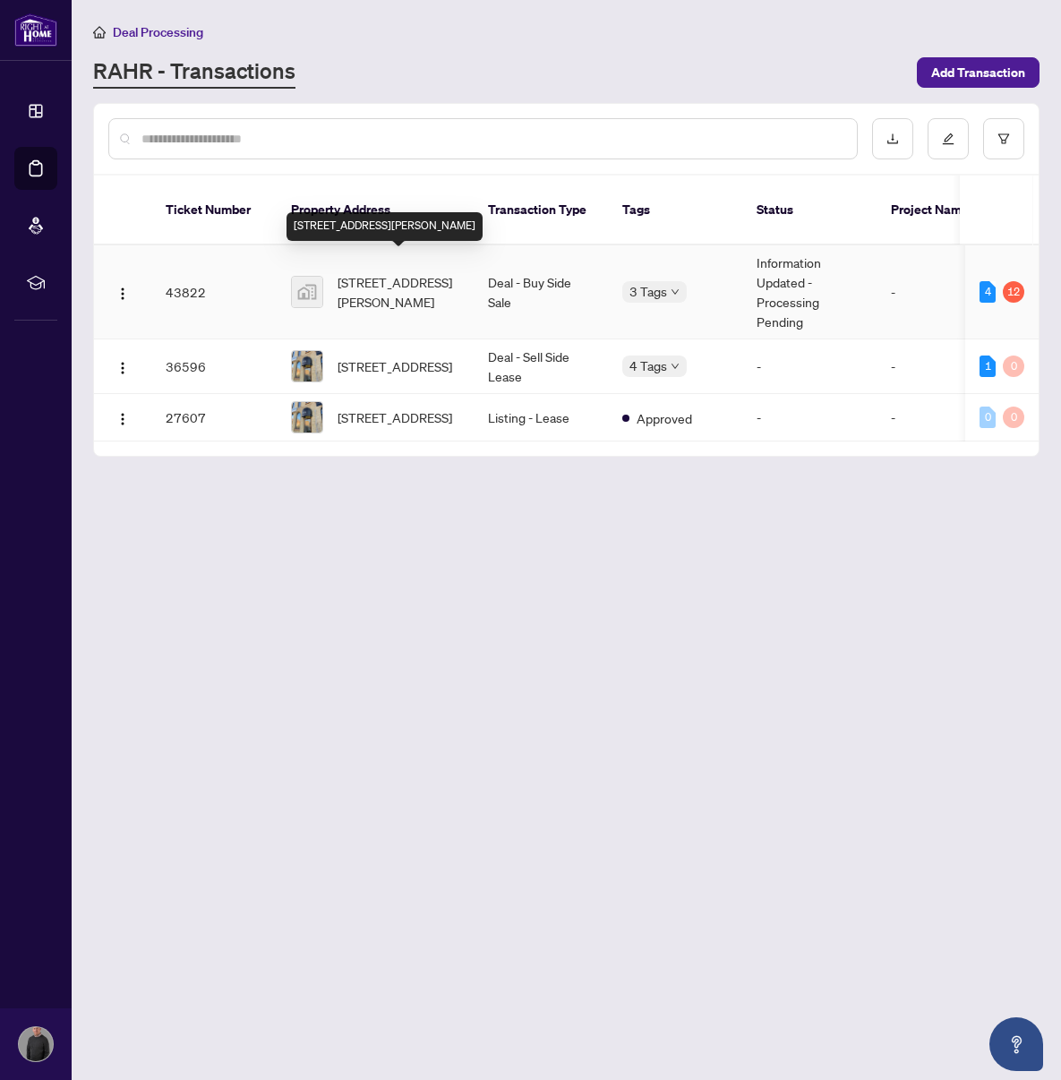
click at [394, 280] on span "[STREET_ADDRESS][PERSON_NAME]" at bounding box center [399, 291] width 122 height 39
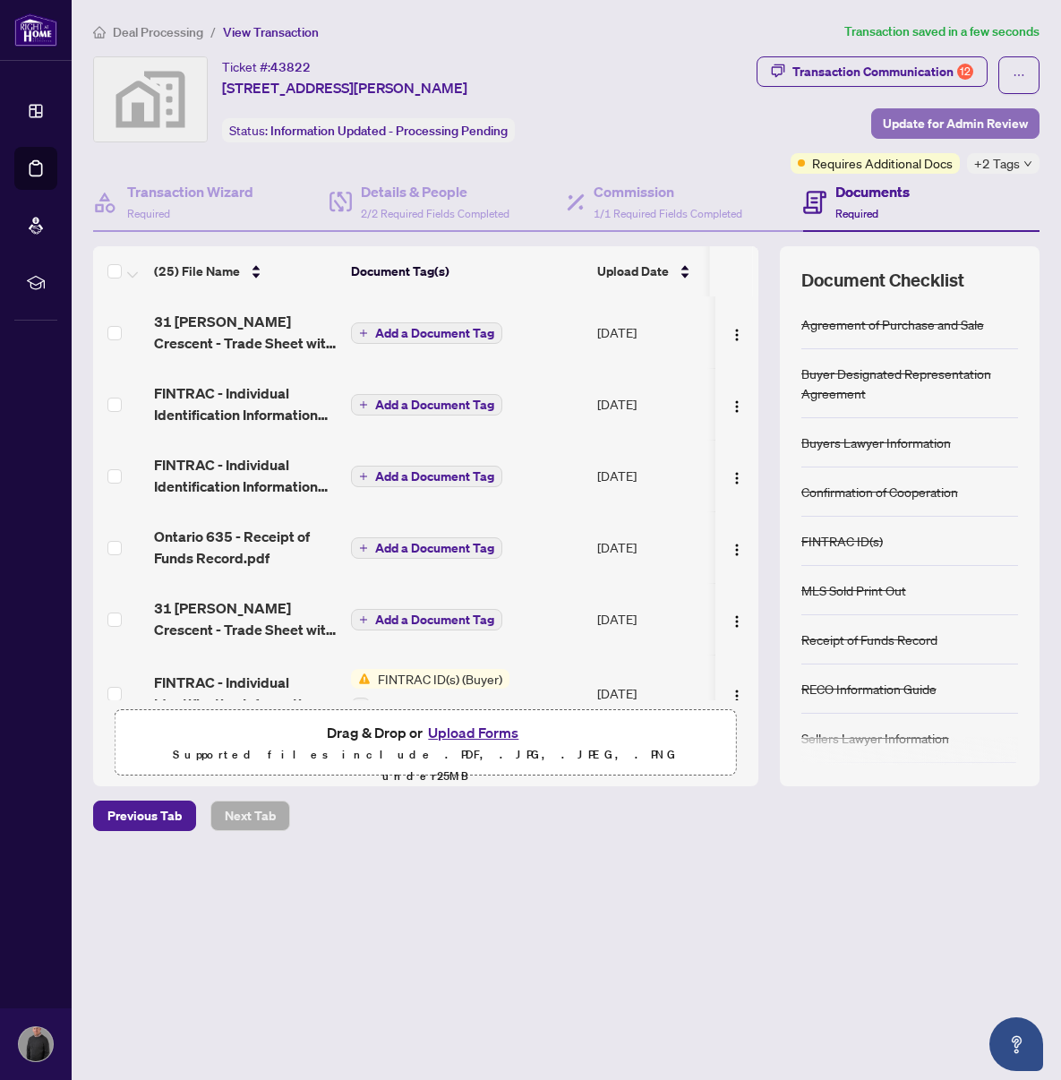
click at [942, 131] on span "Update for Admin Review" at bounding box center [955, 123] width 145 height 29
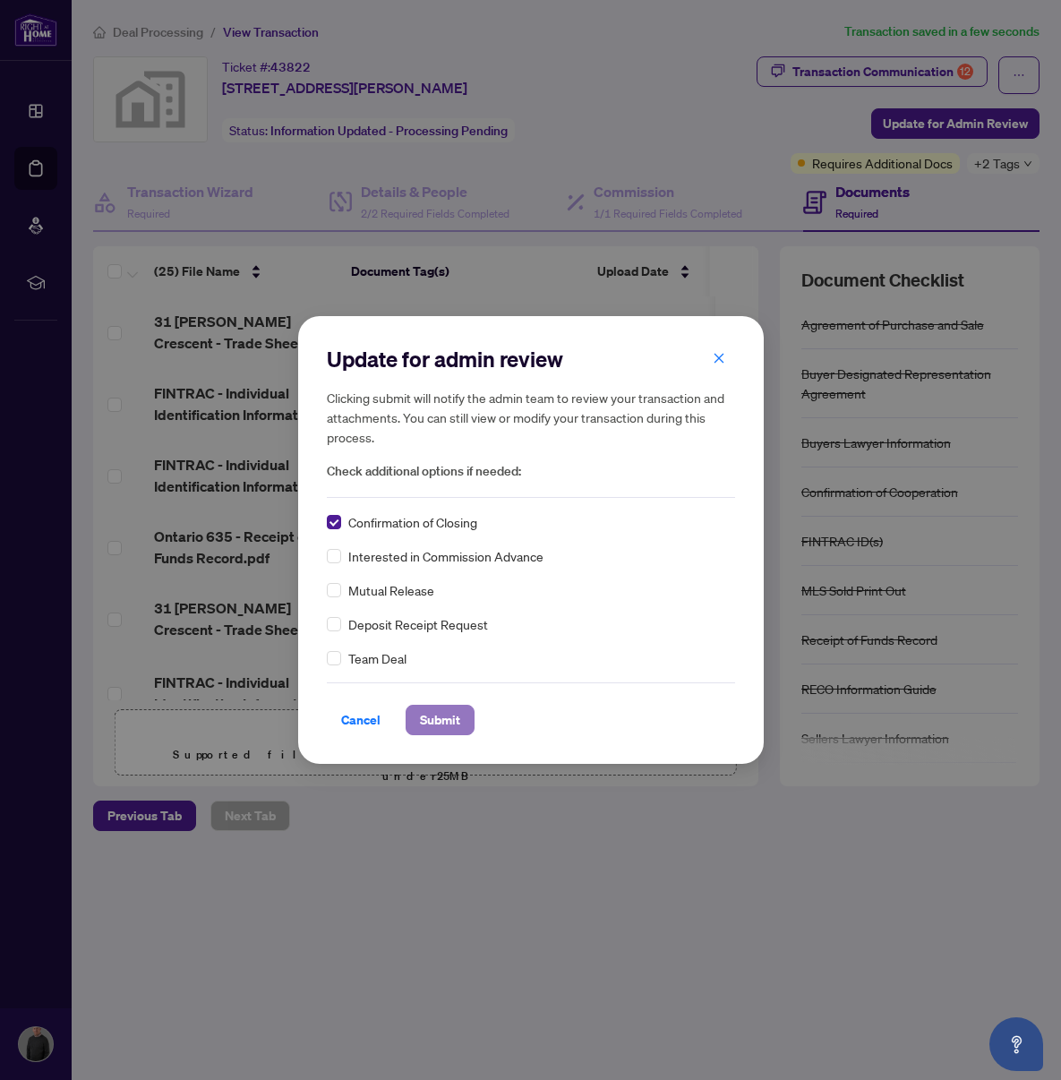
click at [438, 717] on span "Submit" at bounding box center [440, 720] width 40 height 29
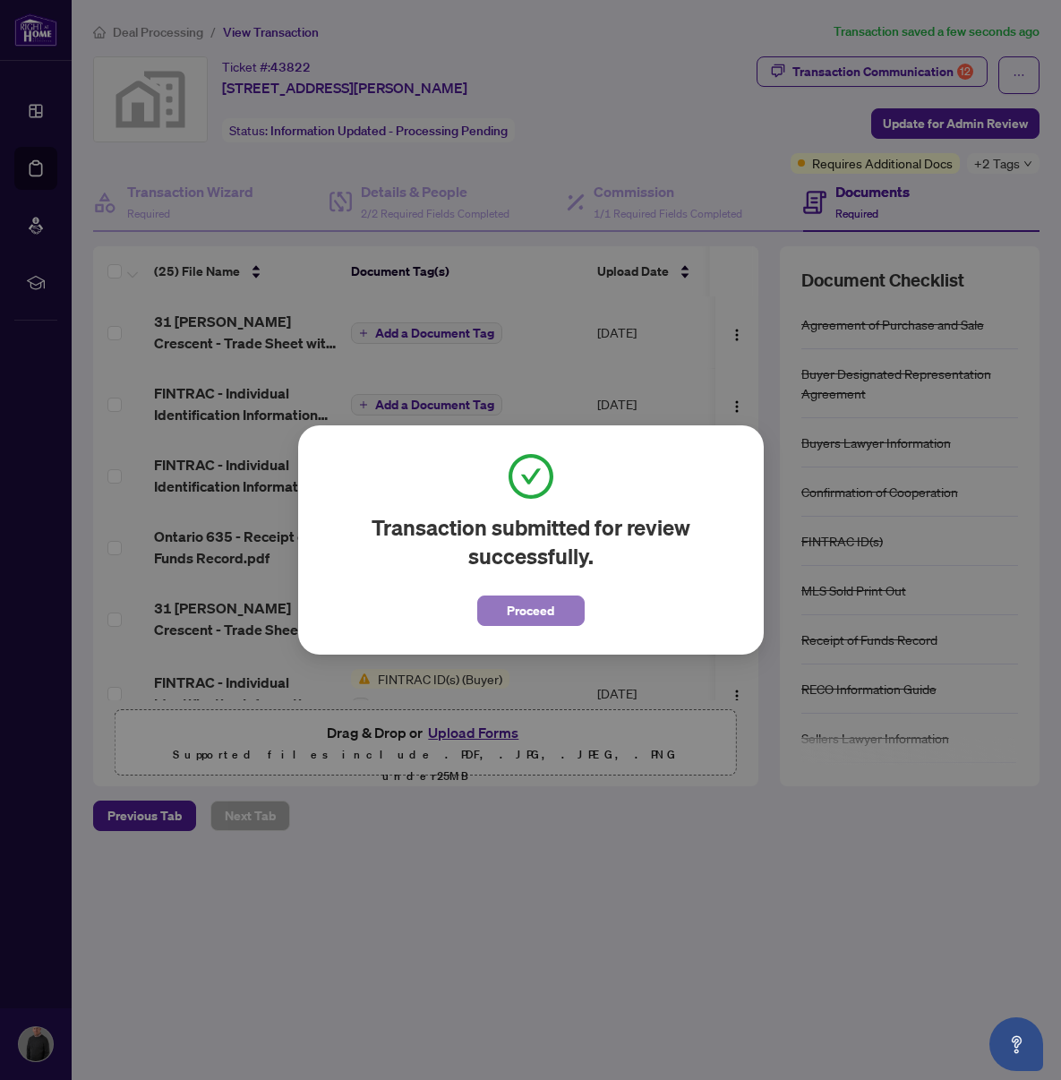
click at [508, 611] on span "Proceed" at bounding box center [530, 610] width 47 height 29
